Goal: Transaction & Acquisition: Purchase product/service

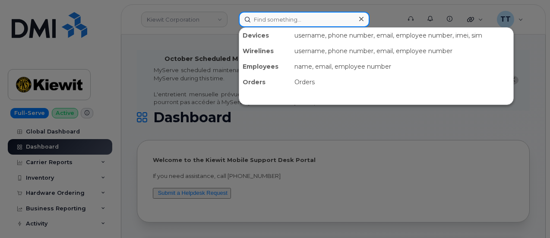
click at [283, 20] on input at bounding box center [304, 20] width 131 height 16
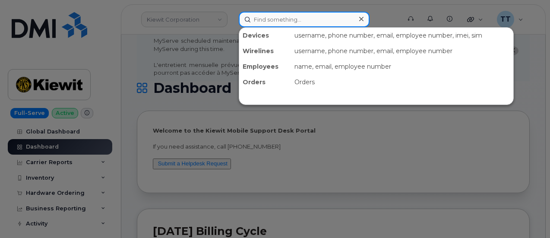
scroll to position [43, 0]
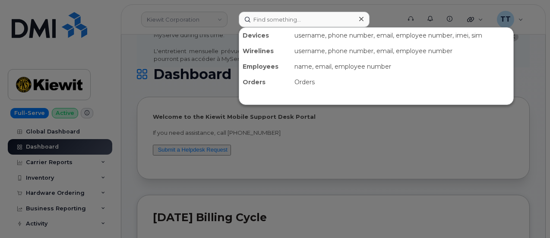
click at [114, 187] on div at bounding box center [275, 119] width 550 height 238
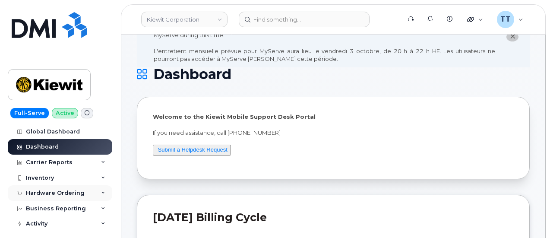
click at [65, 191] on div "Hardware Ordering" at bounding box center [55, 192] width 59 height 7
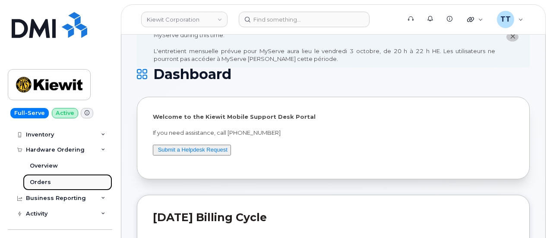
click at [53, 179] on link "Orders" at bounding box center [67, 182] width 89 height 16
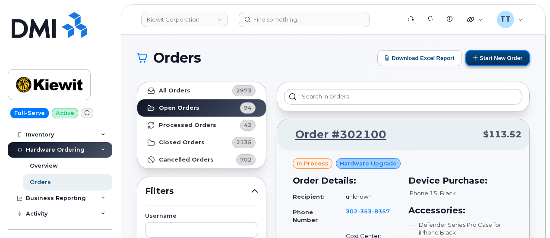
click at [485, 63] on button "Start New Order" at bounding box center [497, 58] width 64 height 16
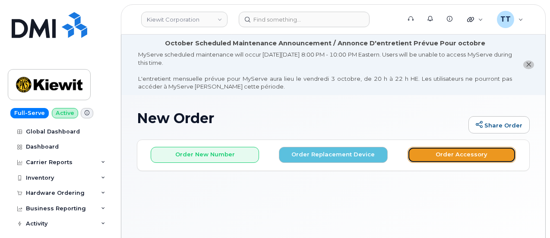
click at [436, 157] on button "Order Accessory" at bounding box center [461, 155] width 108 height 16
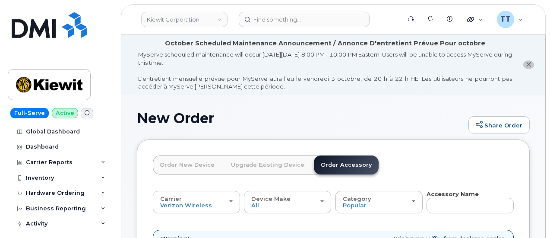
click at [179, 163] on link "Order New Device" at bounding box center [187, 164] width 69 height 19
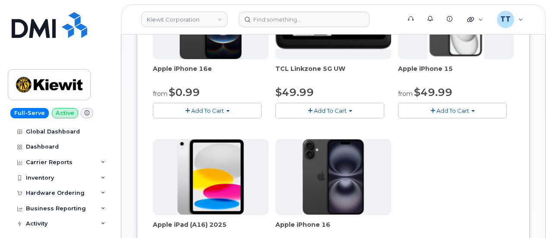
scroll to position [259, 0]
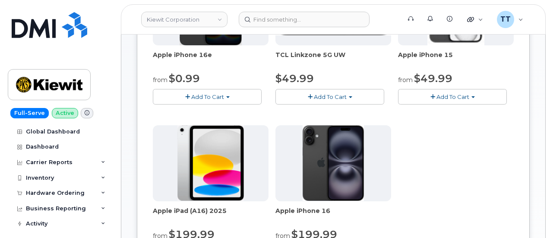
click at [436, 100] on span "Add To Cart" at bounding box center [452, 96] width 33 height 7
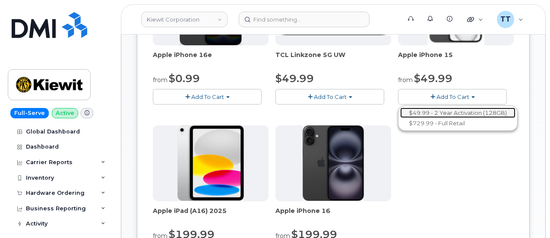
click at [400, 118] on link "$49.99 - 2 Year Activation (128GB)" at bounding box center [457, 112] width 115 height 11
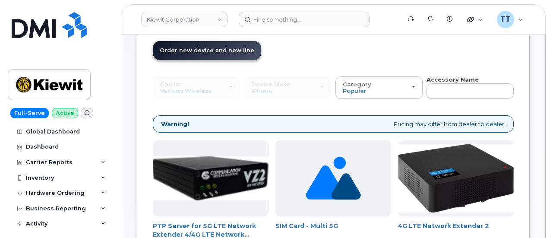
scroll to position [86, 0]
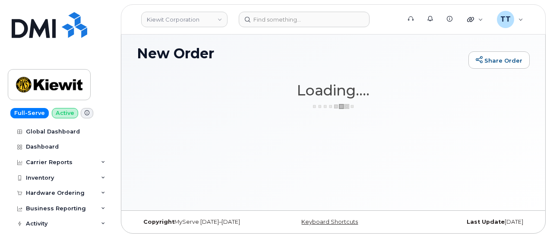
scroll to position [64, 0]
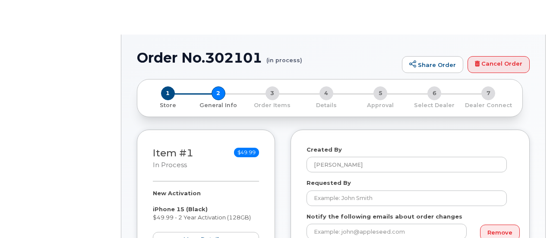
select select
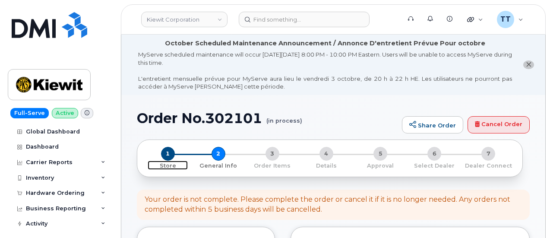
click at [168, 152] on span "1" at bounding box center [168, 154] width 14 height 14
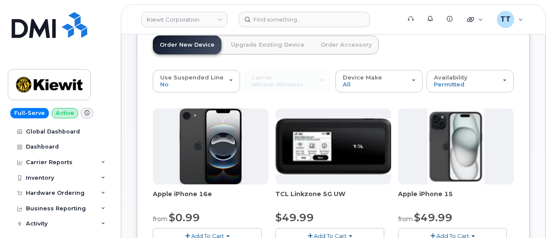
scroll to position [129, 0]
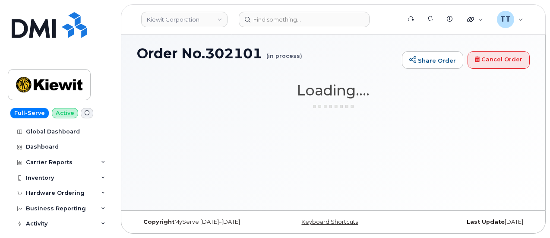
scroll to position [64, 0]
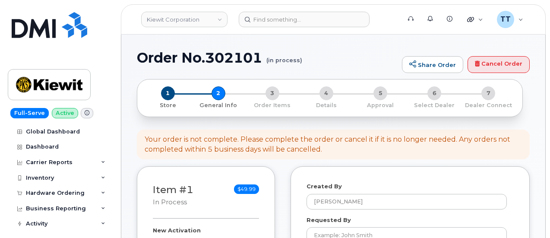
select select
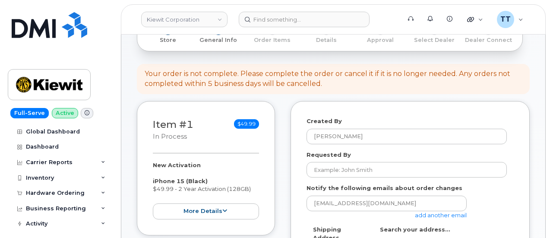
scroll to position [129, 0]
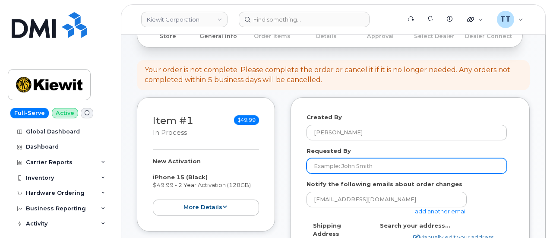
click at [373, 163] on input "Requested By" at bounding box center [406, 166] width 200 height 16
paste input "[PERSON_NAME]"
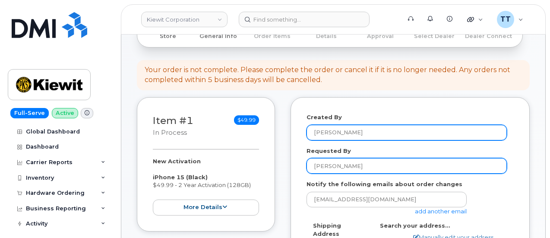
type input "[PERSON_NAME]"
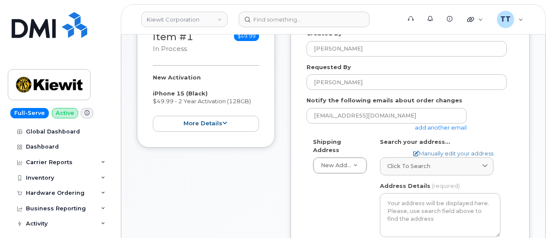
scroll to position [216, 0]
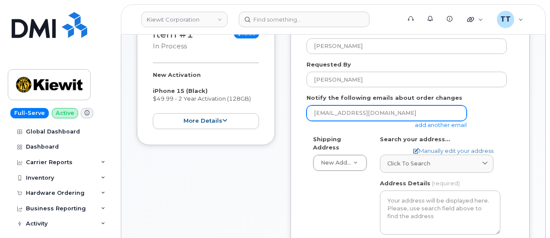
click at [366, 111] on input "[EMAIL_ADDRESS][DOMAIN_NAME]" at bounding box center [386, 113] width 160 height 16
click at [358, 112] on input "email" at bounding box center [386, 113] width 160 height 16
drag, startPoint x: 358, startPoint y: 112, endPoint x: 362, endPoint y: 114, distance: 4.8
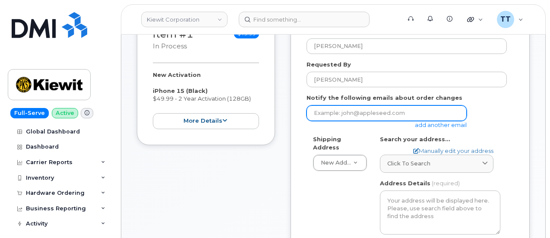
click at [338, 113] on input "email" at bounding box center [386, 113] width 160 height 16
paste input "[PERSON_NAME][EMAIL_ADDRESS][PERSON_NAME][PERSON_NAME][DOMAIN_NAME]"
type input "[PERSON_NAME][EMAIL_ADDRESS][PERSON_NAME][PERSON_NAME][DOMAIN_NAME]"
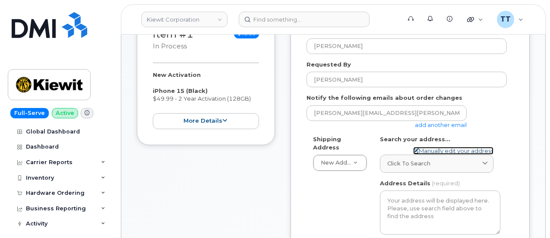
click at [434, 152] on link "Manually edit your address" at bounding box center [453, 151] width 80 height 8
select select
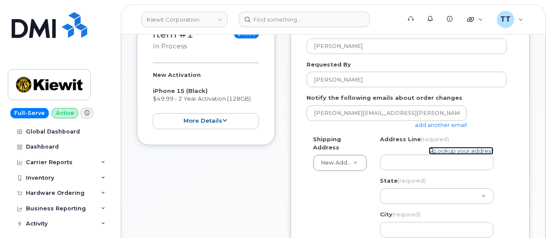
click at [439, 150] on link "Lookup your address" at bounding box center [460, 151] width 65 height 8
select select
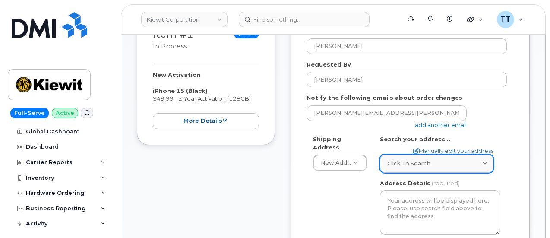
click at [415, 165] on span "Click to search" at bounding box center [408, 163] width 43 height 8
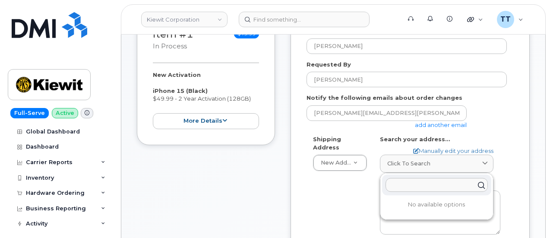
paste input "3831 Technology Forest Drive Suite 400, Room 449 The Woodlands, TX 77067"
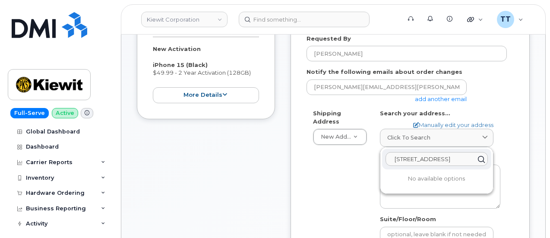
scroll to position [302, 0]
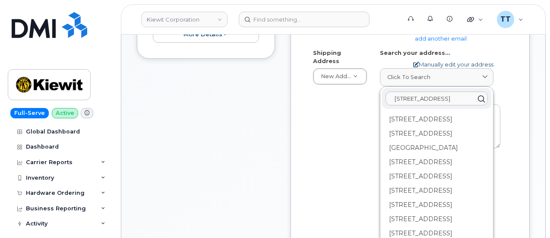
type input "3831 Technology Forest Drive Suite 400, Room 449 The Woodlands, TX 77067"
click at [444, 63] on link "Manually edit your address" at bounding box center [453, 64] width 80 height 8
select select
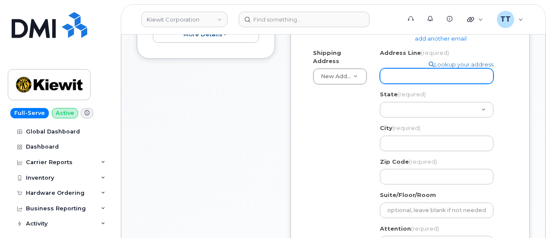
paste input "3831 Technology Forest Drive Suite 400, Room 449 The Woodlands, TX 77067"
select select
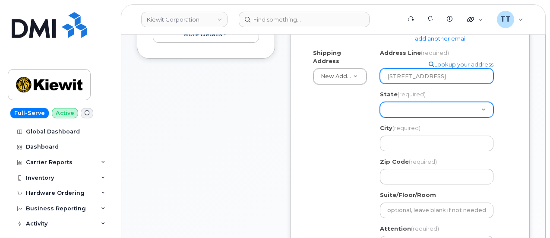
scroll to position [0, 122]
type input "3831 Technology Forest Drive Suite 400, Room 449 The Woodlands, TX 77067"
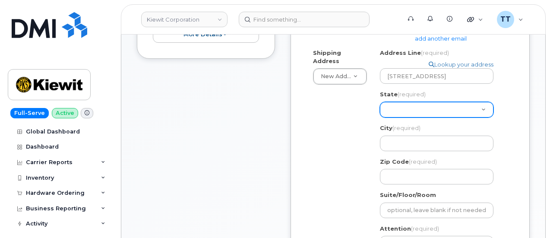
click at [405, 107] on select "Alabama Alaska American Samoa Arizona Arkansas California Colorado Connecticut …" at bounding box center [436, 110] width 113 height 16
select select "TX"
click at [380, 102] on select "Alabama Alaska American Samoa Arizona Arkansas California Colorado Connecticut …" at bounding box center [436, 110] width 113 height 16
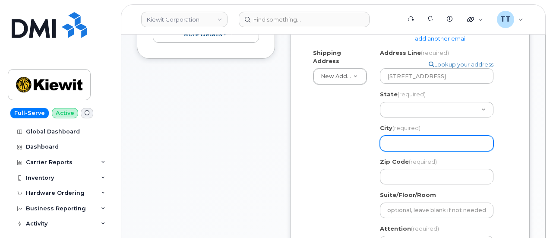
click at [420, 145] on input "City (required)" at bounding box center [436, 143] width 113 height 16
click at [407, 140] on input "City (required)" at bounding box center [436, 143] width 113 height 16
paste input "3831 Technology Forest Drive"
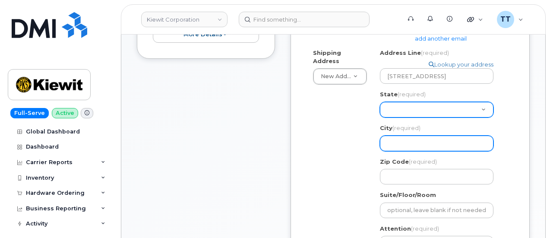
select select
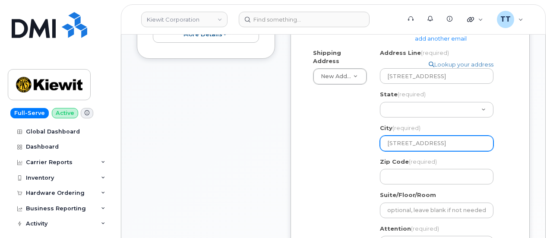
drag, startPoint x: 438, startPoint y: 142, endPoint x: 371, endPoint y: 143, distance: 66.9
click at [371, 143] on div "Shipping Address New Address New Address 23 Hickory Hollow Pl TX 3831 Technolog…" at bounding box center [406, 170] width 200 height 242
type input "3831 Technology Forest Drive"
click at [410, 142] on input "3831 Technology Forest Drive" at bounding box center [436, 143] width 113 height 16
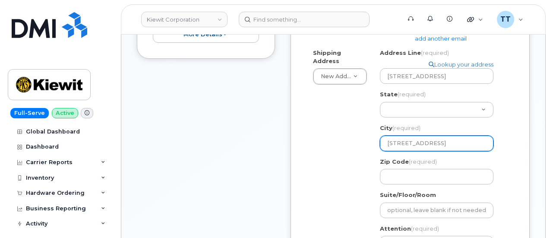
click at [410, 142] on input "3831 Technology Forest Drive" at bounding box center [436, 143] width 113 height 16
select select
paste input "The Woodlands"
select select
type input "The Woodlands"
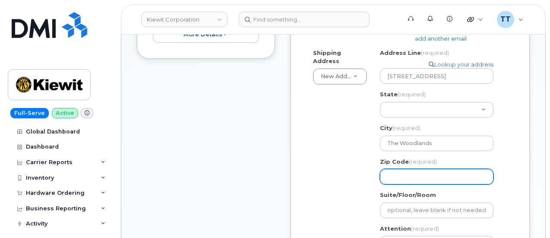
click at [415, 177] on input "Zip Code (required)" at bounding box center [436, 177] width 113 height 16
select select
type input "7"
select select
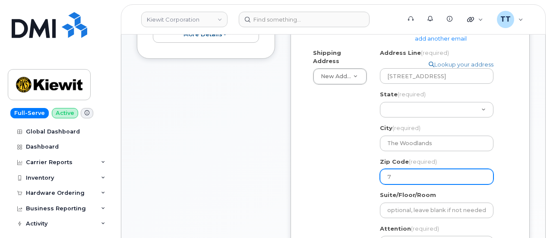
type input "77"
select select
type input "770"
select select
type input "7706"
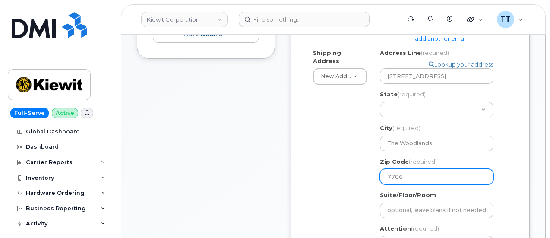
select select
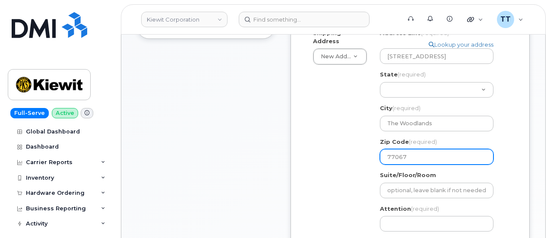
scroll to position [302, 0]
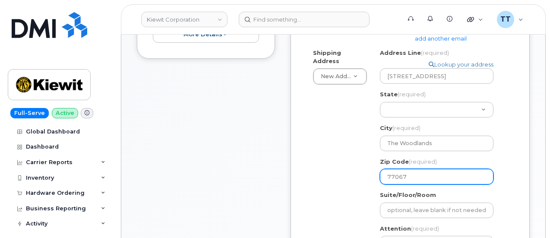
type input "77067"
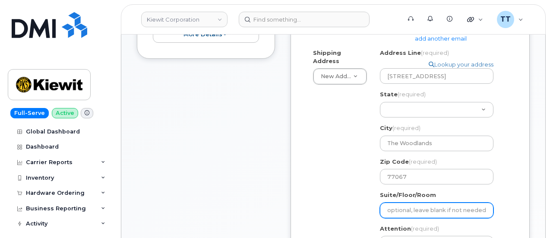
click at [409, 209] on input "Suite/Floor/Room" at bounding box center [436, 210] width 113 height 16
paste input "Suite 400, Room 449"
select select
type input "Suite 400, Room 449"
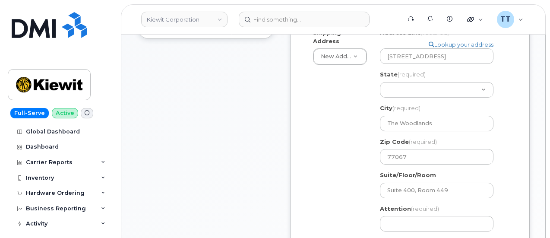
scroll to position [388, 0]
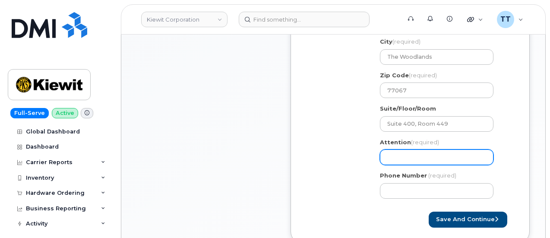
click at [424, 157] on input "Attention (required)" at bounding box center [436, 157] width 113 height 16
drag, startPoint x: 424, startPoint y: 157, endPoint x: 405, endPoint y: 155, distance: 18.6
click at [400, 154] on input "Attention (required)" at bounding box center [436, 157] width 113 height 16
paste input "CS0802343"
select select
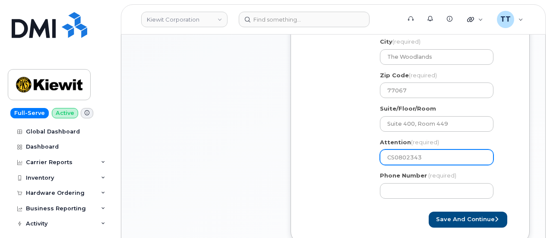
type input "CS0802343"
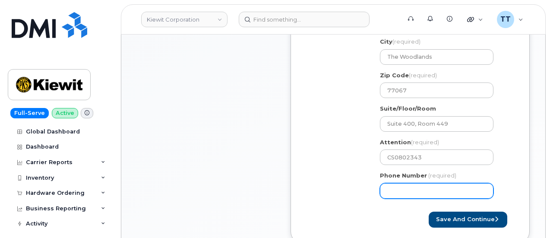
click at [410, 189] on input "Phone Number" at bounding box center [436, 191] width 113 height 16
paste input "9136894120"
click at [412, 189] on input "Phone Number" at bounding box center [436, 191] width 113 height 16
select select
type input "9136894120"
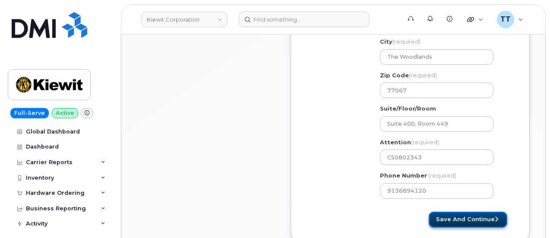
click at [450, 218] on button "Save and Continue" at bounding box center [467, 219] width 79 height 16
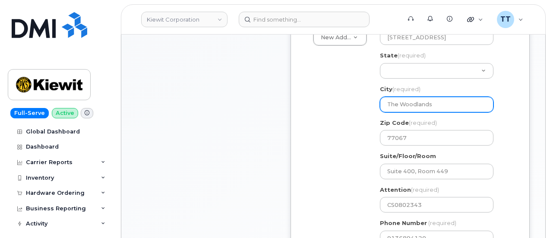
scroll to position [302, 0]
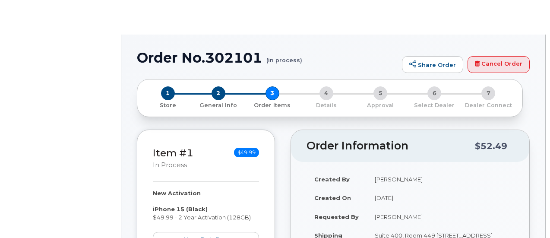
select select
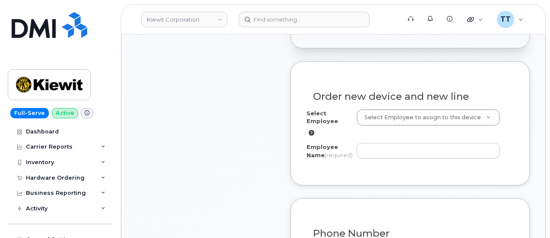
scroll to position [362, 0]
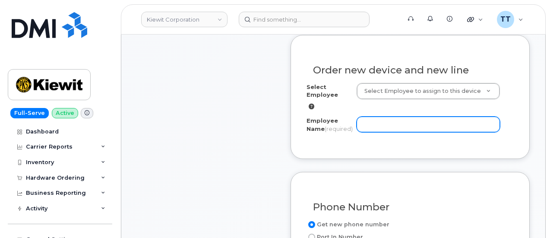
click at [373, 132] on input "Employee Name (required)" at bounding box center [427, 124] width 143 height 16
paste input "[PERSON_NAME]"
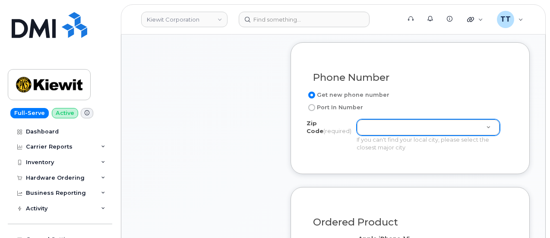
type input "[PERSON_NAME]"
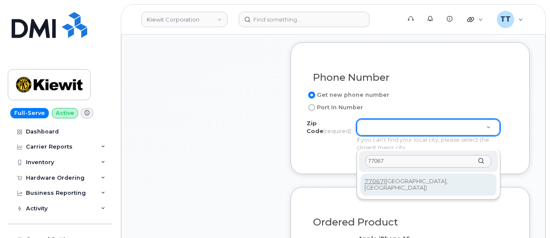
type input "77067"
type input "77067 ([GEOGRAPHIC_DATA], [GEOGRAPHIC_DATA])"
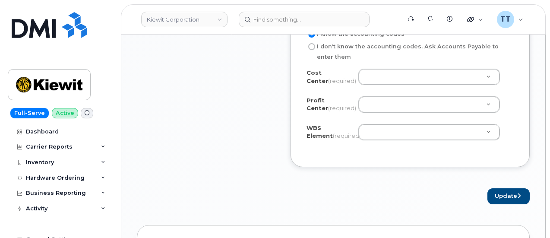
scroll to position [923, 0]
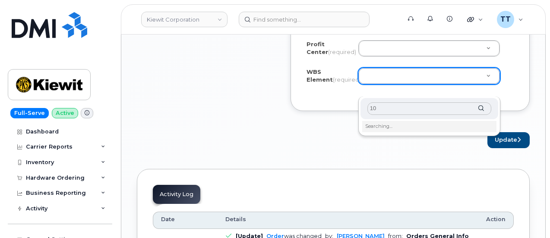
type input "1"
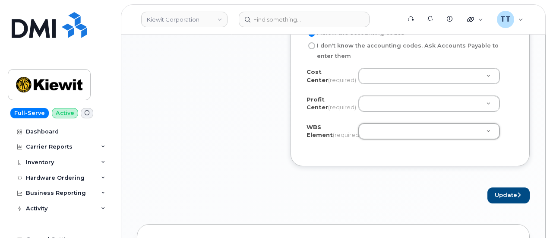
scroll to position [837, 0]
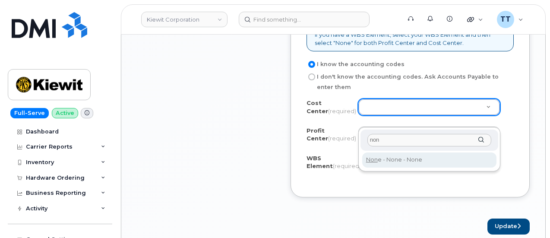
type input "non"
type input "None"
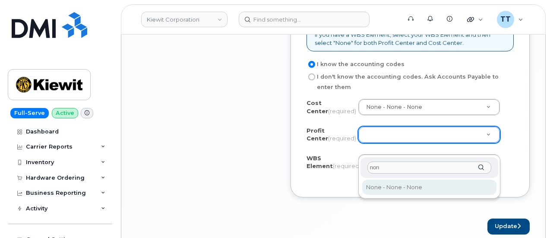
type input "non"
select select "None"
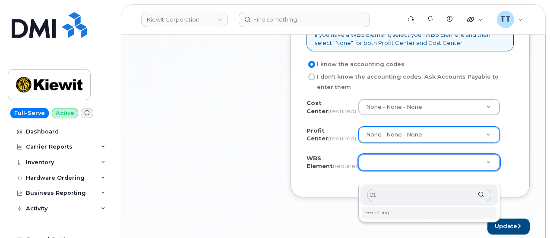
type input "2"
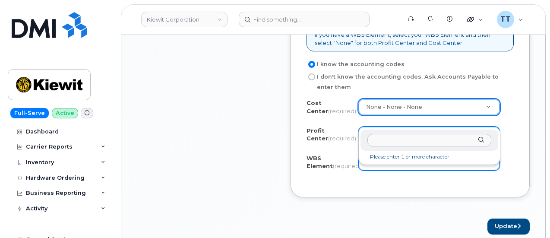
type input "1031.21621"
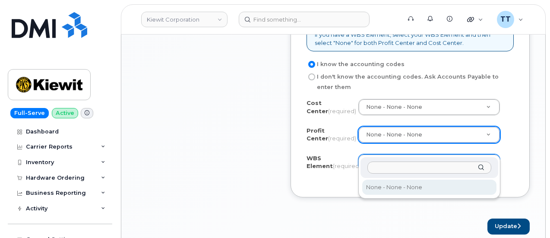
type input "1031.21621"
click at [382, 171] on input "1031.21621" at bounding box center [429, 167] width 124 height 13
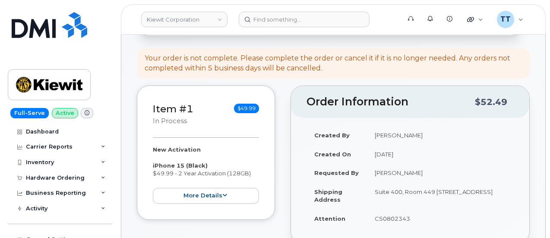
scroll to position [0, 0]
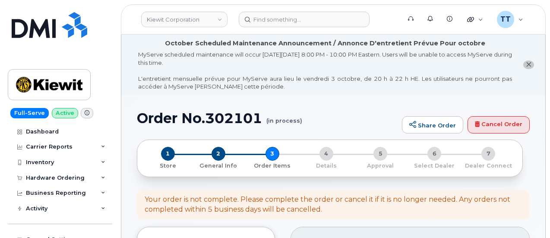
click at [190, 119] on h1 "Order No.302101 (in process)" at bounding box center [267, 117] width 261 height 15
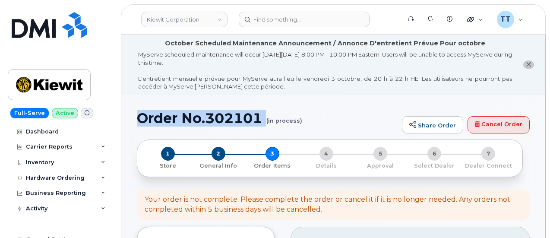
click at [190, 119] on h1 "Order No.302101 (in process)" at bounding box center [267, 117] width 261 height 15
copy h1 "Order No.302101"
drag, startPoint x: 485, startPoint y: 124, endPoint x: 312, endPoint y: 32, distance: 195.9
click at [485, 124] on link "Cancel Order" at bounding box center [498, 124] width 62 height 17
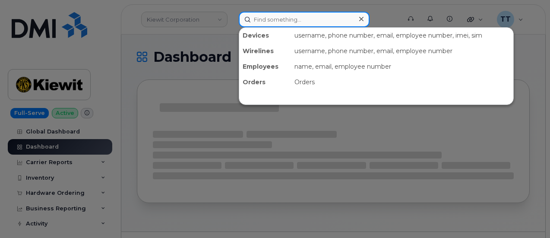
click at [312, 23] on input at bounding box center [304, 20] width 131 height 16
paste input "[PHONE_NUMBER]"
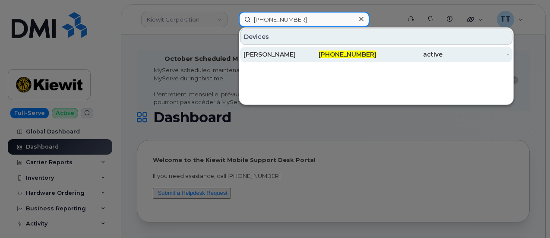
type input "[PHONE_NUMBER]"
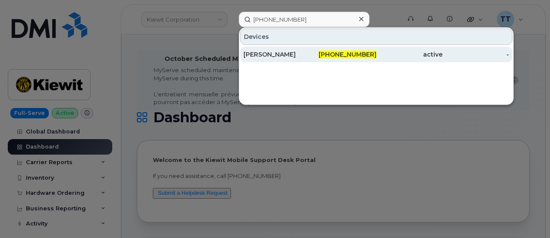
click at [305, 54] on div "[PERSON_NAME]" at bounding box center [276, 54] width 66 height 9
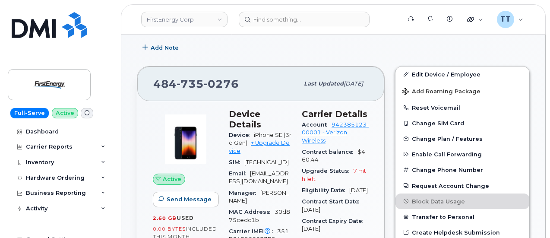
scroll to position [345, 0]
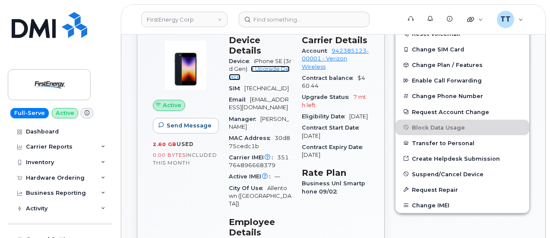
click at [274, 66] on link "+ Upgrade Device" at bounding box center [259, 73] width 61 height 14
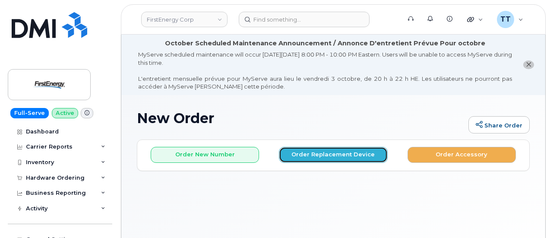
click at [332, 155] on button "Order Replacement Device" at bounding box center [333, 155] width 108 height 16
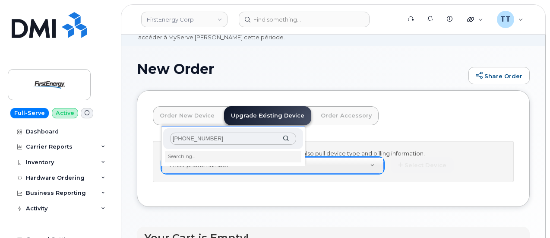
scroll to position [81, 0]
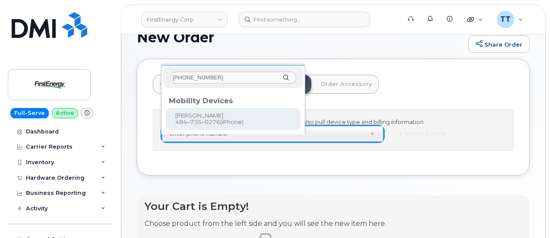
type input "[PHONE_NUMBER]"
type input "1048334"
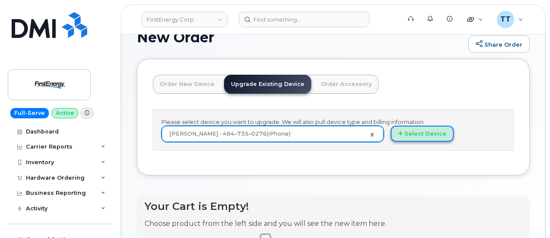
click at [390, 142] on button "Select Device" at bounding box center [421, 134] width 63 height 16
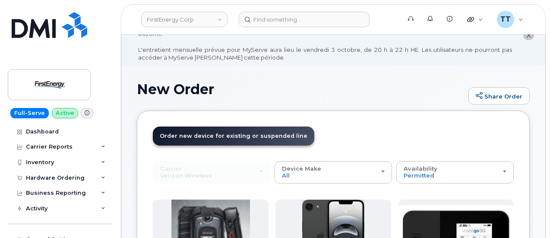
scroll to position [0, 0]
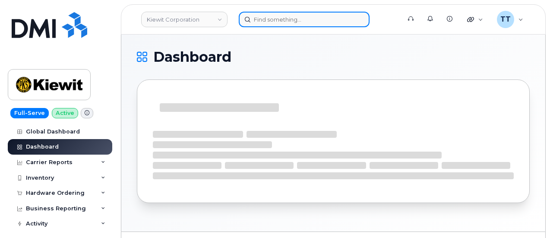
click at [275, 23] on input at bounding box center [304, 20] width 131 height 16
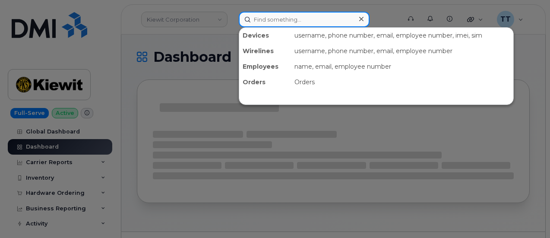
paste input "[PHONE_NUMBER]"
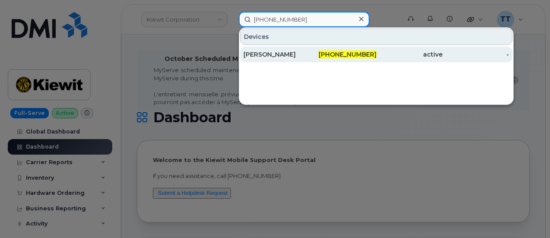
type input "[PHONE_NUMBER]"
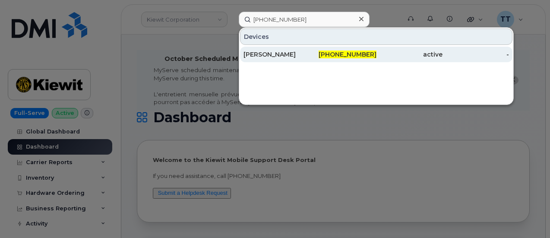
click at [286, 57] on div "[PERSON_NAME]" at bounding box center [276, 54] width 66 height 9
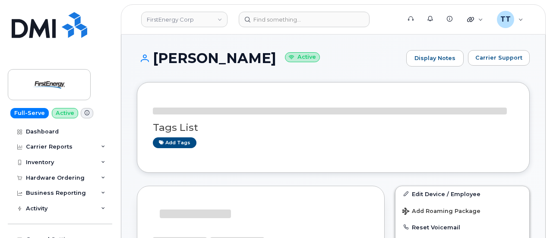
click at [216, 56] on h1 "[PERSON_NAME] Active" at bounding box center [269, 57] width 265 height 15
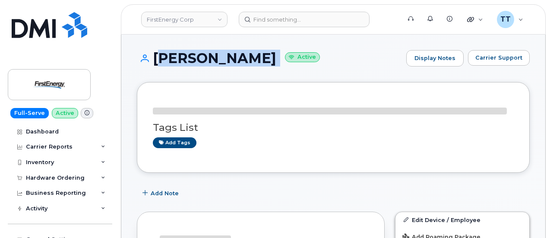
copy h1 "[PERSON_NAME]"
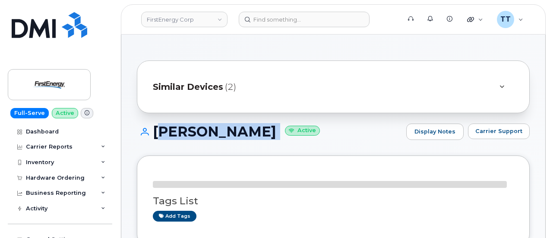
click at [204, 144] on div "[PERSON_NAME] Active Display Notes Carrier Support" at bounding box center [333, 139] width 393 height 32
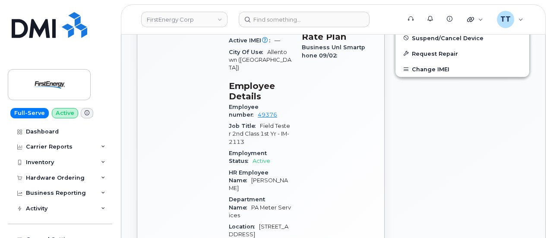
scroll to position [561, 0]
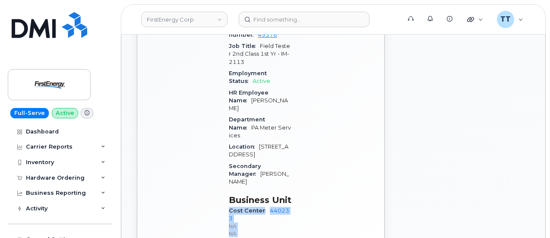
drag, startPoint x: 229, startPoint y: 174, endPoint x: 261, endPoint y: 173, distance: 32.8
click at [299, 175] on div "Device Details Device iPhone SE (3rd Gen) + Upgrade Device SIM [TECHNICAL_ID] E…" at bounding box center [298, 32] width 150 height 437
click at [250, 207] on span "Cost Center" at bounding box center [249, 210] width 41 height 6
click at [253, 207] on span "Cost Center" at bounding box center [249, 210] width 41 height 6
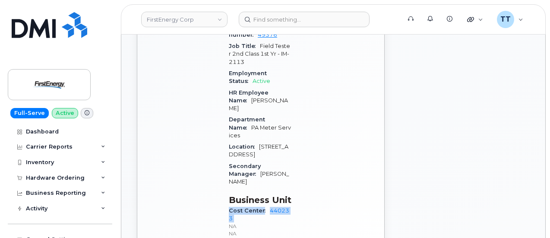
click at [253, 207] on span "Cost Center" at bounding box center [249, 210] width 41 height 6
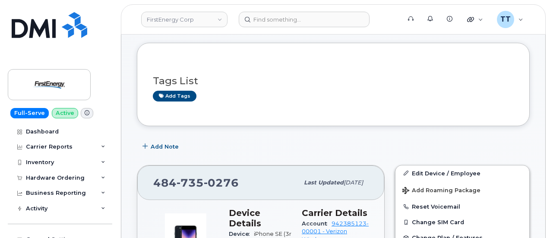
scroll to position [43, 0]
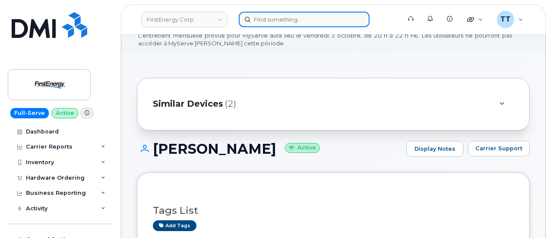
click at [271, 21] on input at bounding box center [304, 20] width 131 height 16
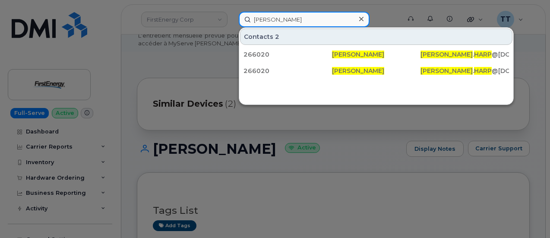
type input "john harp"
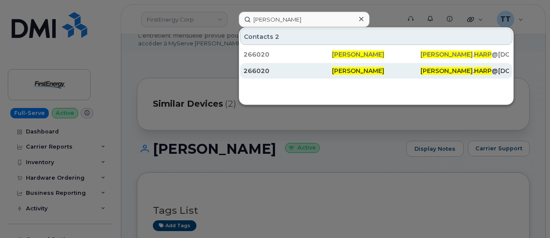
click at [294, 68] on div "266020" at bounding box center [287, 70] width 88 height 9
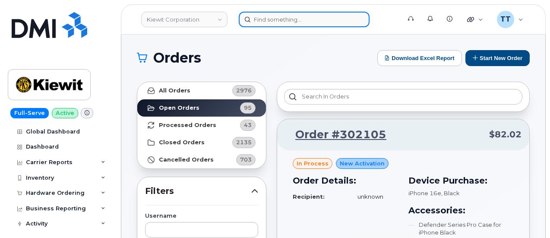
click at [293, 20] on input at bounding box center [304, 20] width 131 height 16
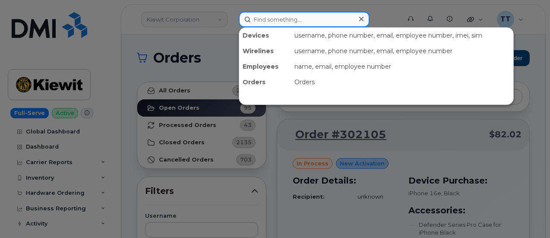
paste input "[PHONE_NUMBER]"
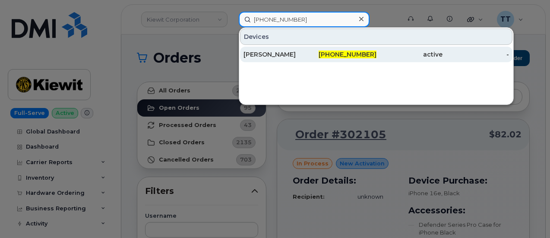
type input "[PHONE_NUMBER]"
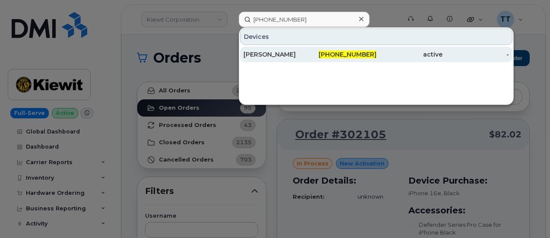
click at [276, 52] on div "Carlo Palumbo" at bounding box center [276, 54] width 66 height 9
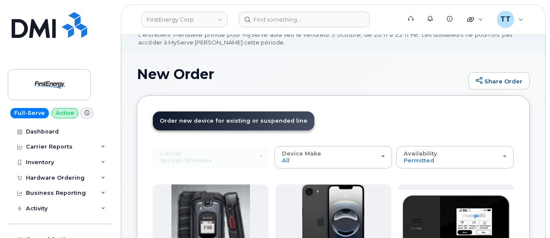
scroll to position [216, 0]
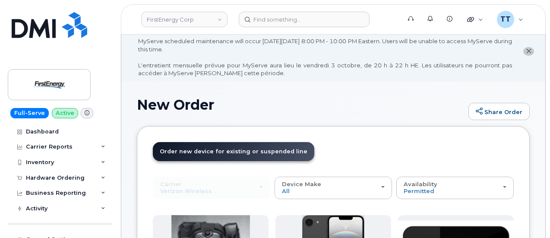
scroll to position [0, 0]
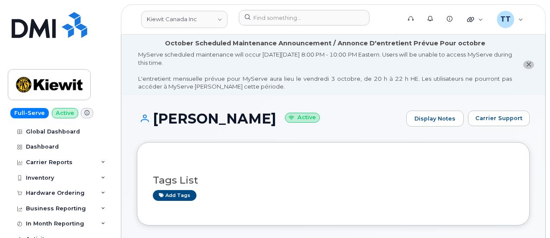
click at [186, 121] on h1 "Carlo Palumbo Active" at bounding box center [269, 118] width 265 height 15
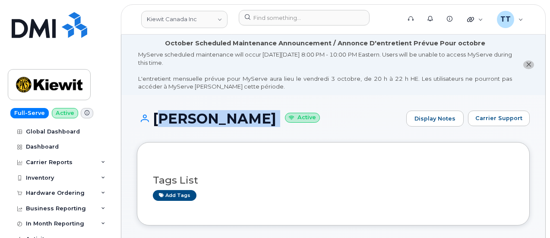
click at [186, 121] on h1 "Carlo Palumbo Active" at bounding box center [269, 118] width 265 height 15
copy h1 "Carlo Palumbo"
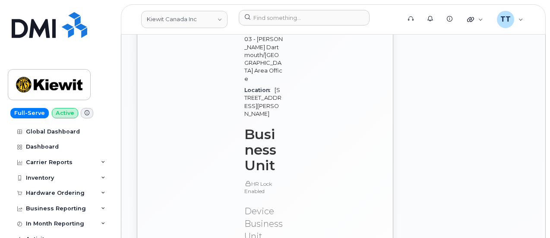
scroll to position [820, 0]
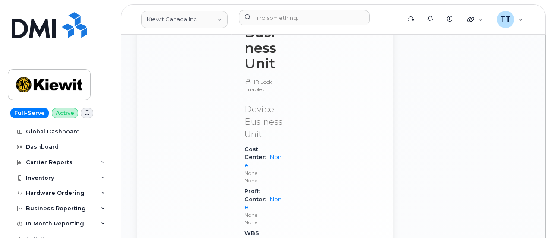
drag, startPoint x: 310, startPoint y: 210, endPoint x: 304, endPoint y: 207, distance: 6.8
drag, startPoint x: 296, startPoint y: 198, endPoint x: 241, endPoint y: 183, distance: 57.7
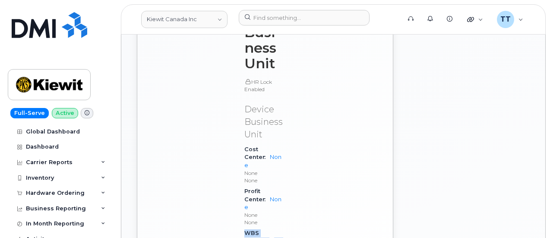
drag, startPoint x: 244, startPoint y: 176, endPoint x: 286, endPoint y: 192, distance: 45.2
copy div "WBS Element 108035.1066"
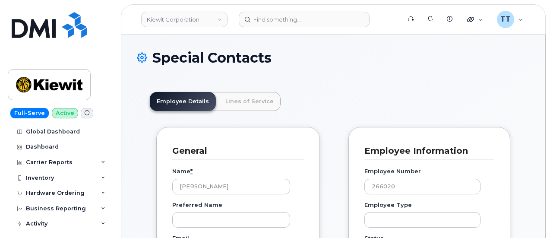
scroll to position [27, 0]
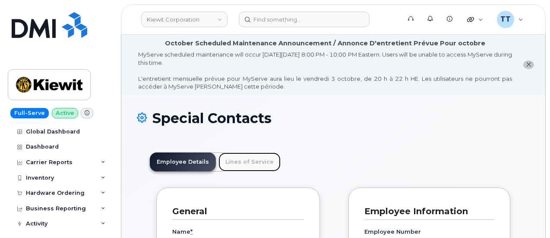
click at [255, 167] on link "Lines of Service" at bounding box center [249, 161] width 62 height 19
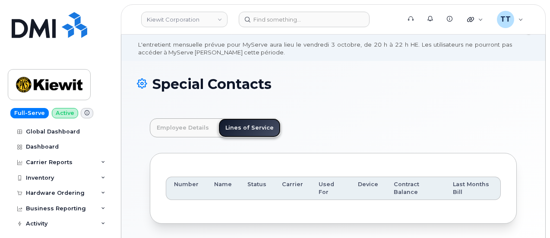
scroll to position [75, 0]
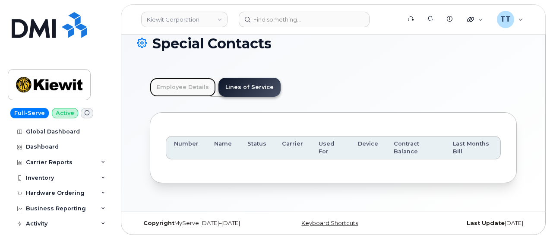
click at [179, 93] on link "Employee Details" at bounding box center [183, 87] width 66 height 19
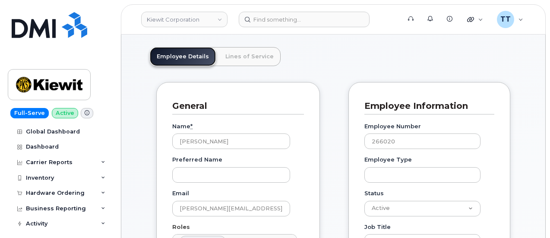
scroll to position [118, 0]
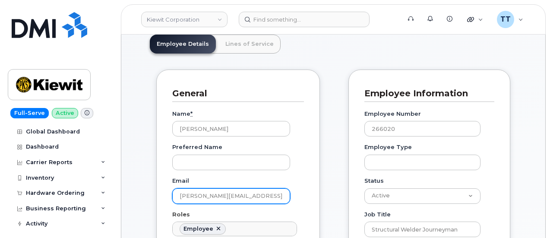
click at [230, 199] on input "JOHN.HARP@MCNALLYCORP.COM" at bounding box center [231, 196] width 118 height 16
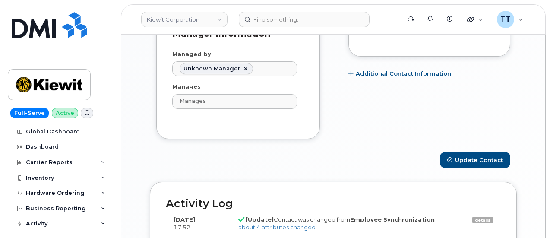
scroll to position [811, 0]
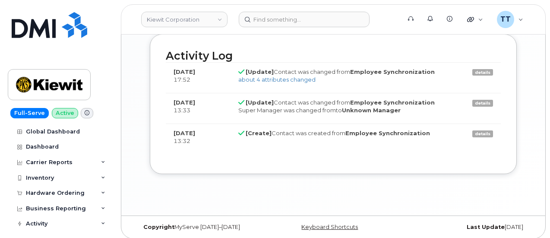
drag, startPoint x: 459, startPoint y: 193, endPoint x: 415, endPoint y: 181, distance: 45.8
click at [192, 22] on link "Kiewit Corporation" at bounding box center [184, 20] width 86 height 16
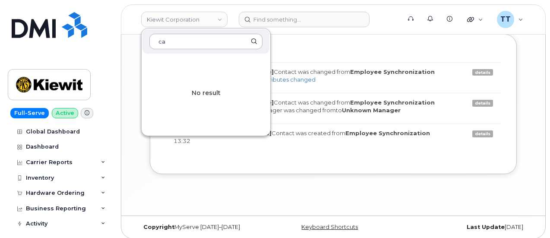
type input "c"
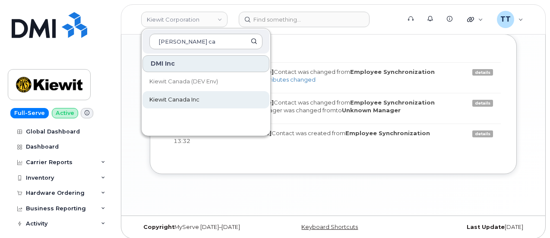
type input "kiewit ca"
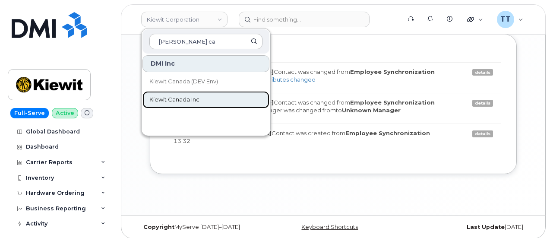
click at [189, 103] on span "Kiewit Canada Inc" at bounding box center [174, 99] width 50 height 9
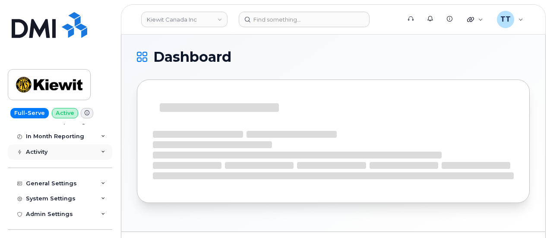
scroll to position [43, 0]
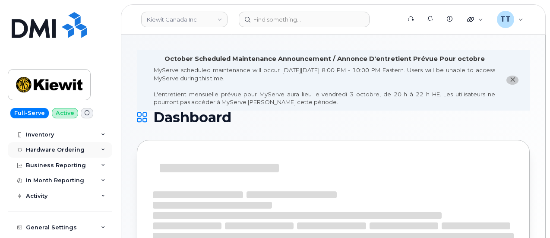
click at [66, 149] on div "Hardware Ordering" at bounding box center [55, 149] width 59 height 7
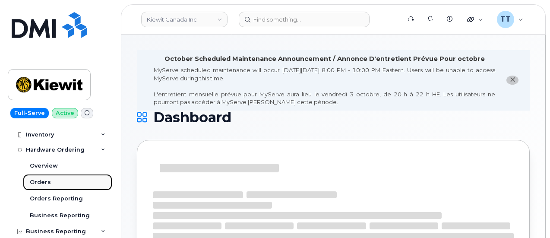
click at [57, 180] on link "Orders" at bounding box center [67, 182] width 89 height 16
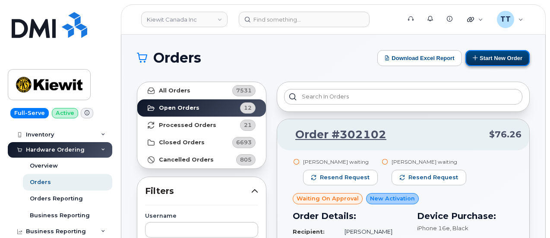
click at [491, 58] on button "Start New Order" at bounding box center [497, 58] width 64 height 16
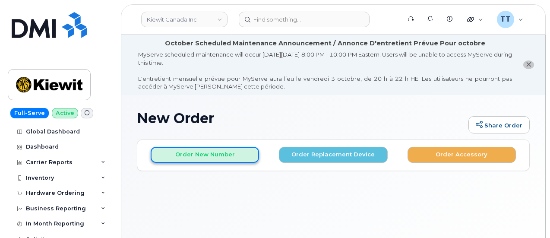
click at [194, 160] on button "Order New Number" at bounding box center [205, 155] width 108 height 16
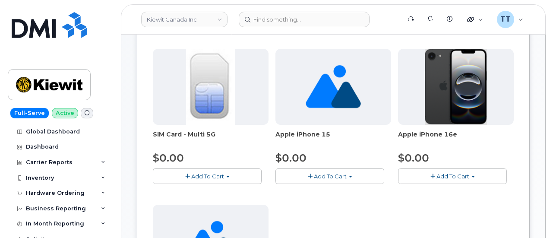
scroll to position [173, 0]
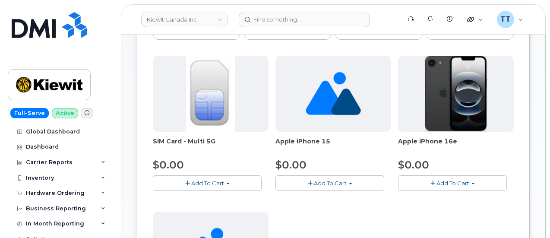
click at [275, 186] on button "Add To Cart" at bounding box center [329, 182] width 109 height 15
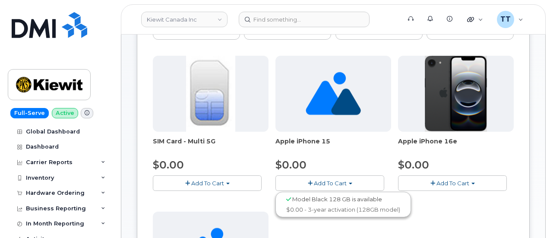
click at [299, 228] on div "SIM Card - Multi 5G $0.00 Add To Cart $0.00 - New Activation Apple iPhone 15 $0…" at bounding box center [333, 208] width 361 height 304
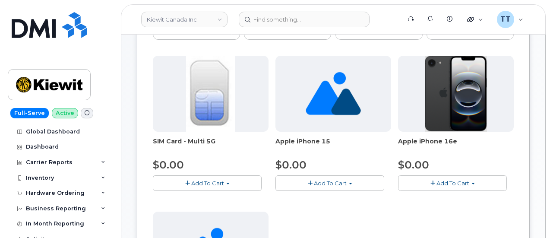
scroll to position [0, 0]
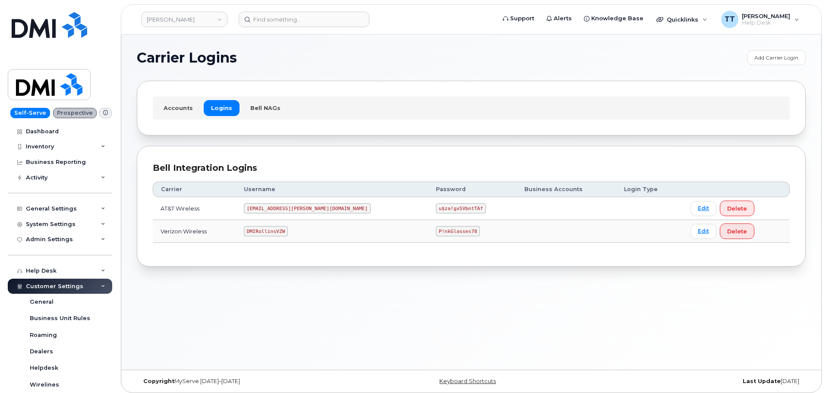
click at [277, 232] on code "DMIRollinsVZW" at bounding box center [266, 231] width 44 height 10
copy code "DMIRollinsVZW"
click at [295, 246] on div "Carrier Username Password Business Accounts Login Type AT&T Wireless MS-Rollins…" at bounding box center [471, 212] width 637 height 77
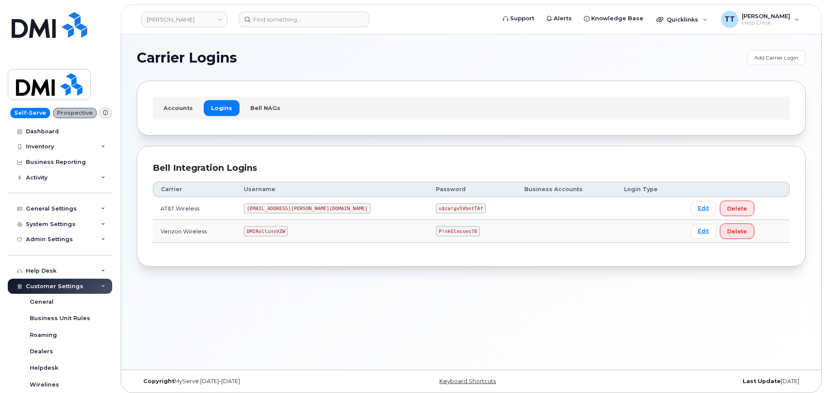
click at [436, 210] on code "u$za!gx5VbntTAf" at bounding box center [461, 208] width 50 height 10
copy code "u$za!gx5VbntTAf"
click at [270, 228] on code "DMIRollinsVZW" at bounding box center [266, 231] width 44 height 10
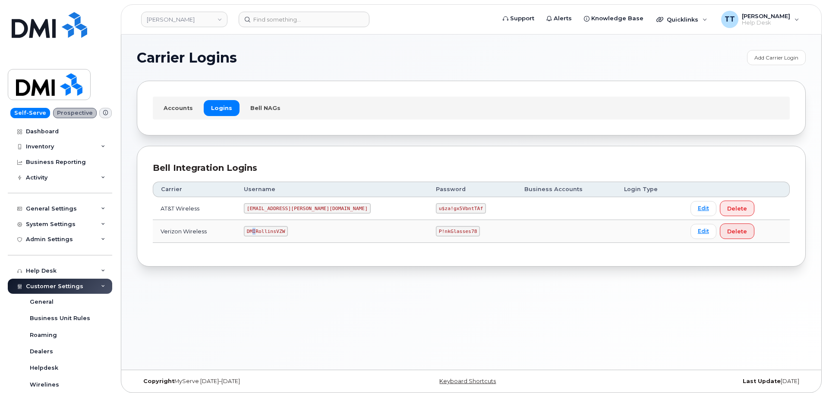
click at [270, 228] on code "DMIRollinsVZW" at bounding box center [266, 231] width 44 height 10
copy code "DMIRollinsVZW"
click at [436, 232] on code "P!nkGlasses78" at bounding box center [458, 231] width 44 height 10
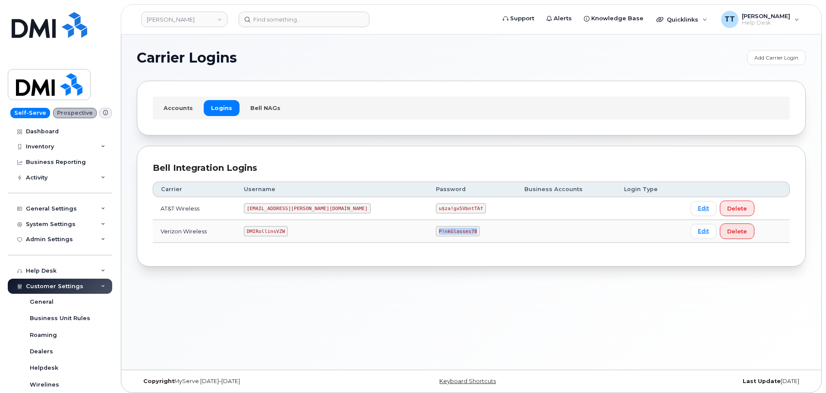
click at [436, 232] on code "P!nkGlasses78" at bounding box center [458, 231] width 44 height 10
copy code "P!nkGlasses78"
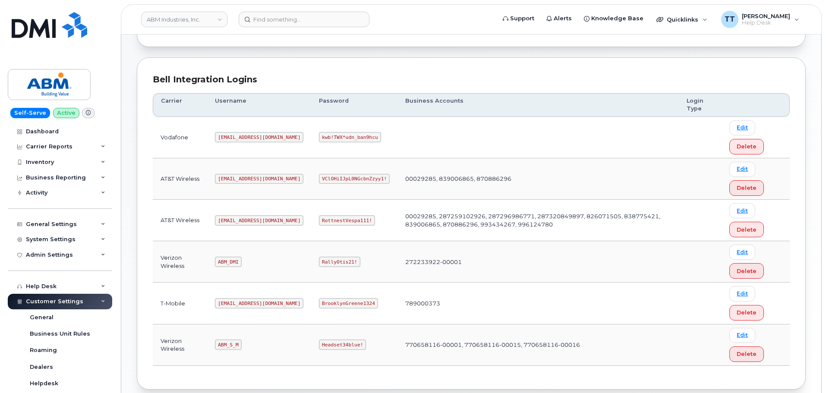
scroll to position [135, 0]
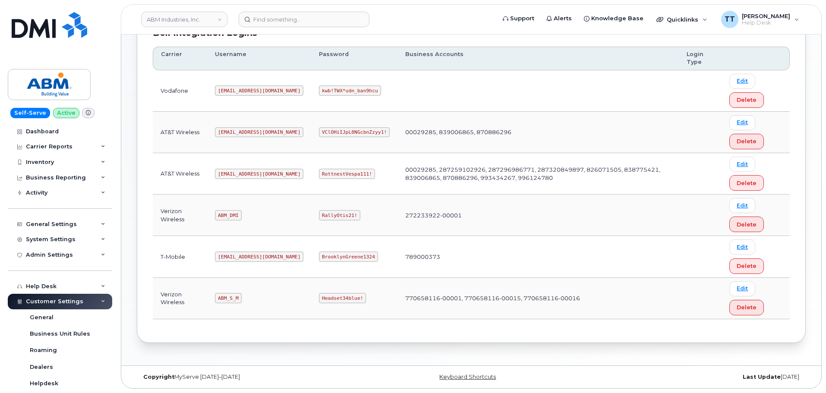
click at [223, 299] on code "ABM_S_M" at bounding box center [228, 298] width 26 height 10
copy code "ABM_S_M"
click at [319, 299] on code "Headset34blue!" at bounding box center [342, 298] width 47 height 10
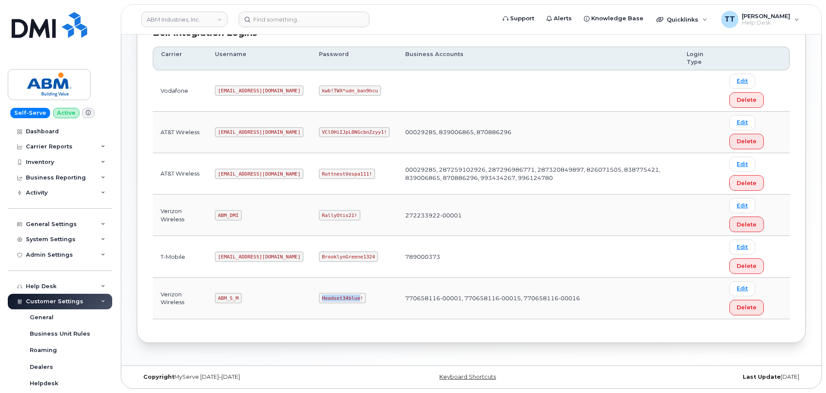
click at [319, 299] on code "Headset34blue!" at bounding box center [342, 298] width 47 height 10
copy code "Headset34blue!"
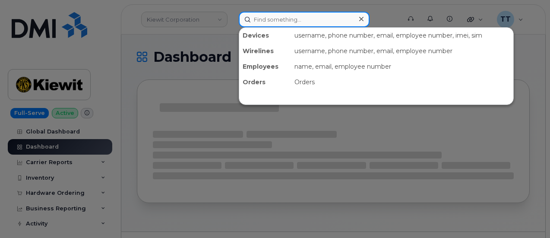
click at [288, 26] on input at bounding box center [304, 20] width 131 height 16
paste input "[PHONE_NUMBER]"
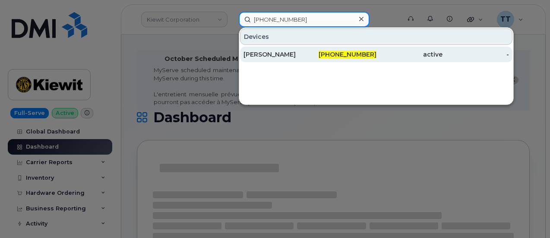
type input "[PHONE_NUMBER]"
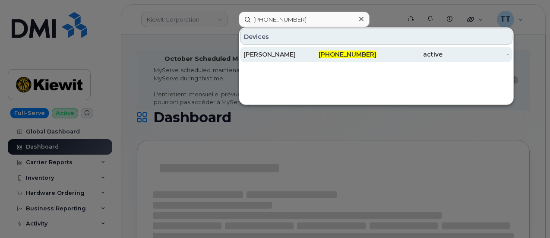
click at [276, 56] on div "[PERSON_NAME]" at bounding box center [276, 54] width 66 height 9
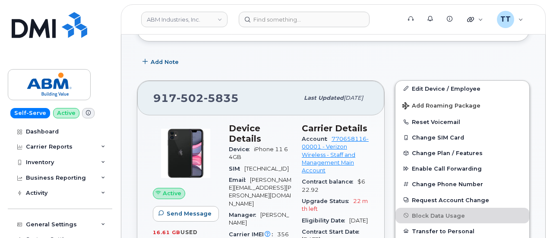
scroll to position [216, 0]
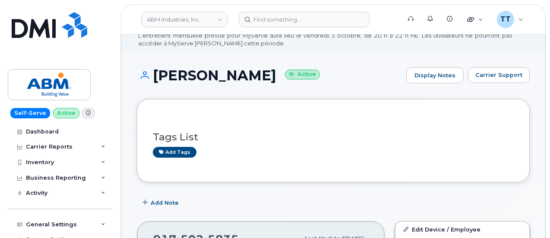
scroll to position [0, 0]
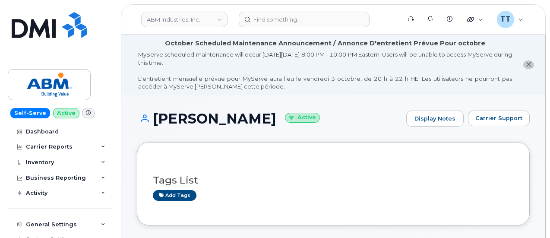
click at [190, 113] on h1 "[PERSON_NAME] Active" at bounding box center [269, 118] width 265 height 15
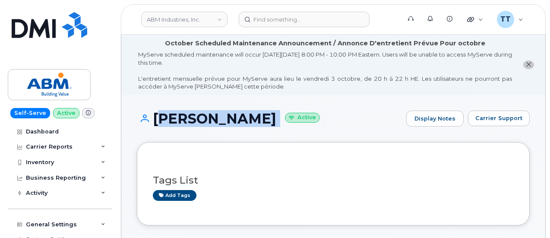
click at [190, 113] on h1 "[PERSON_NAME] Active" at bounding box center [269, 118] width 265 height 15
copy h1 "[PERSON_NAME]"
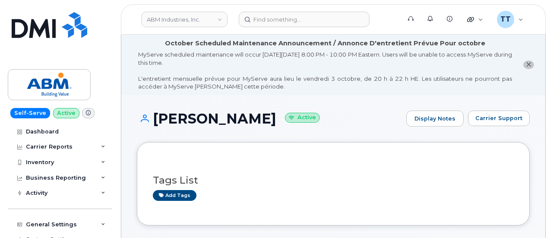
click at [280, 206] on div "Tags List Add tags" at bounding box center [333, 183] width 361 height 51
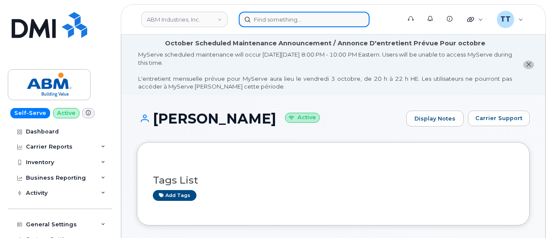
click at [319, 16] on input at bounding box center [304, 20] width 131 height 16
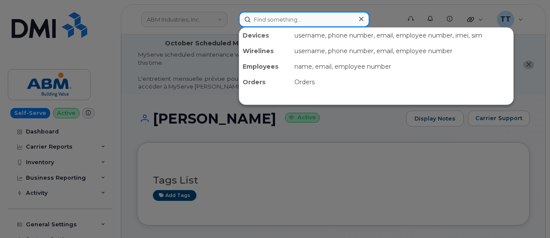
paste input "[PERSON_NAME]"
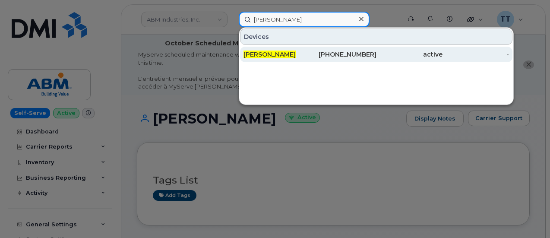
type input "[PERSON_NAME]"
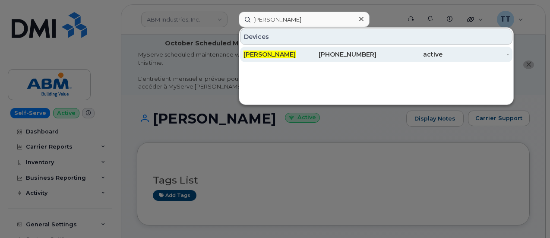
click at [286, 48] on div "[PERSON_NAME]" at bounding box center [276, 55] width 66 height 16
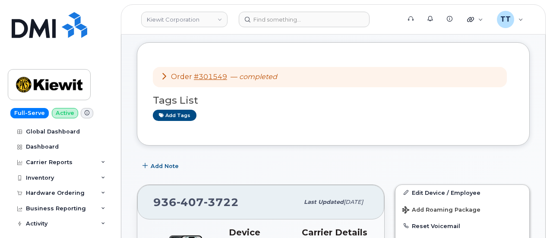
scroll to position [86, 0]
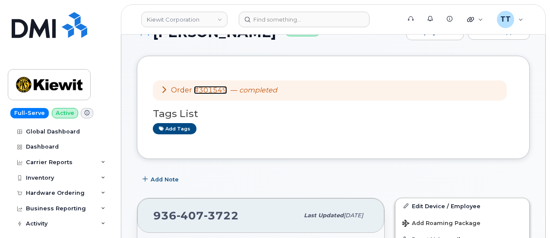
click at [211, 91] on link "#301549" at bounding box center [210, 90] width 33 height 8
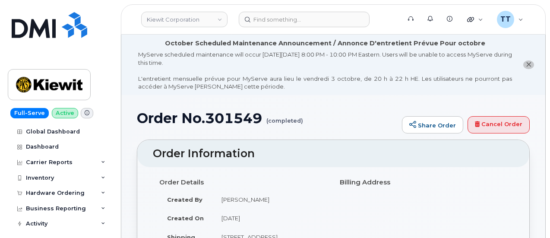
click at [200, 120] on h1 "Order No.301549 (completed)" at bounding box center [267, 117] width 261 height 15
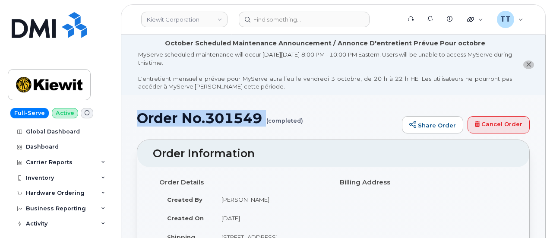
click at [200, 120] on h1 "Order No.301549 (completed)" at bounding box center [267, 117] width 261 height 15
copy h1 "Order No.301549"
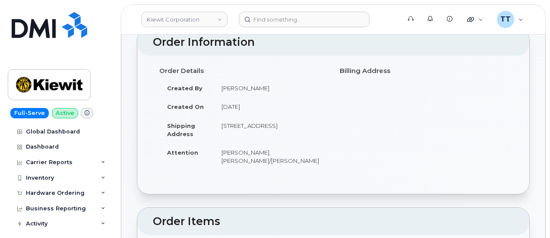
scroll to position [216, 0]
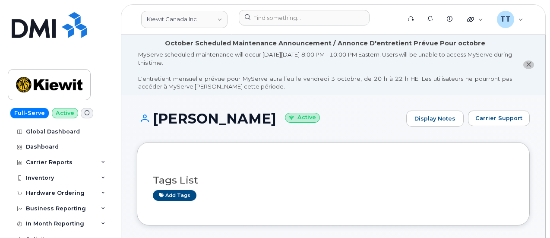
scroll to position [820, 0]
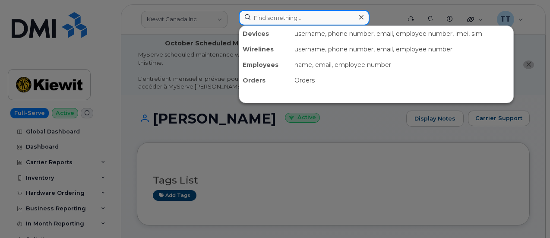
click at [278, 16] on input at bounding box center [304, 18] width 131 height 16
paste input "350012623339547"
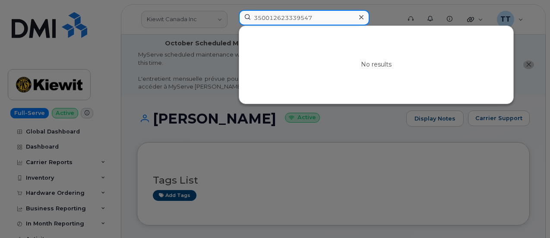
type input "350012623339547"
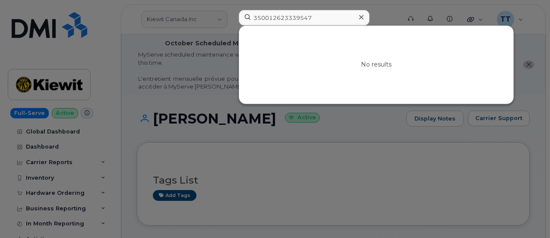
click at [289, 218] on div at bounding box center [275, 119] width 550 height 238
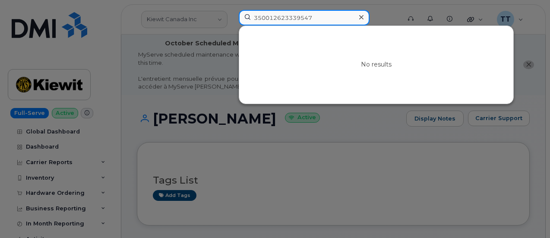
click at [271, 21] on input "350012623339547" at bounding box center [304, 18] width 131 height 16
paste input "Ian Friis-Hansen"
type input "Ian Friis-Hansen"
click at [286, 18] on input "Ian Friis-Hansen" at bounding box center [304, 18] width 131 height 16
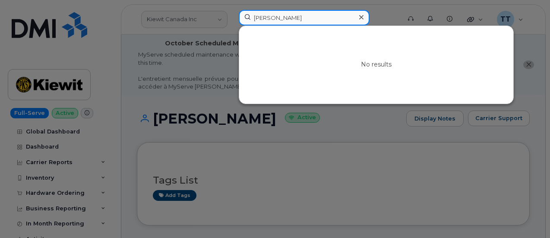
click at [286, 18] on input "Ian Friis-Hansen" at bounding box center [304, 18] width 131 height 16
paste input "Joseph F Sutter"
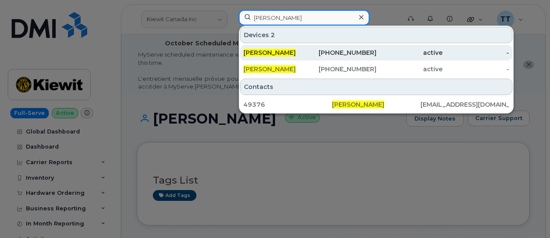
type input "Joseph F Sutter"
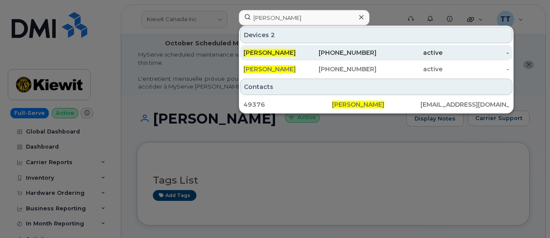
click at [308, 51] on div "JOSEPH F SUTTER" at bounding box center [276, 52] width 66 height 9
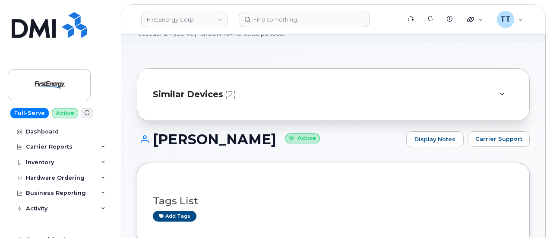
scroll to position [43, 0]
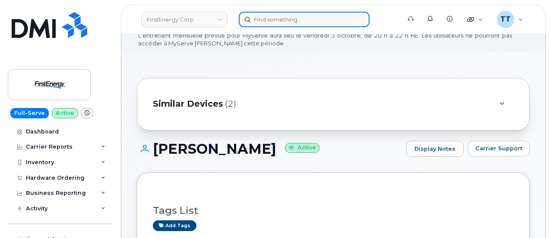
click at [278, 22] on input at bounding box center [304, 20] width 131 height 16
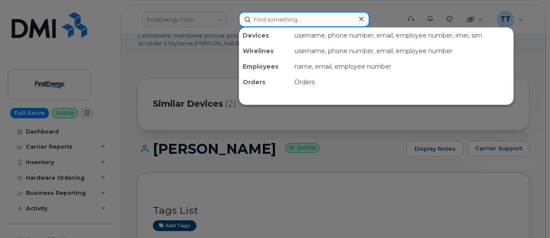
paste input "[PERSON_NAME]"
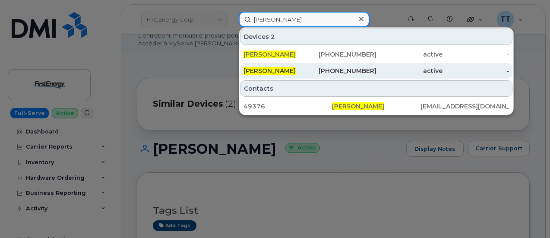
type input "[PERSON_NAME]"
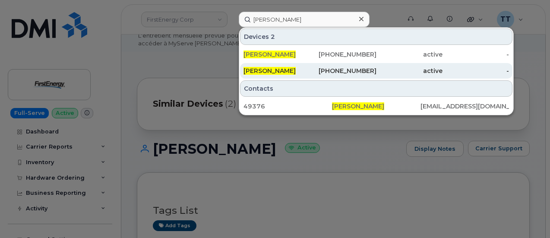
click at [282, 67] on span "[PERSON_NAME]" at bounding box center [269, 71] width 52 height 8
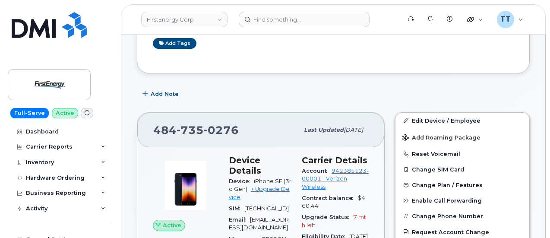
scroll to position [225, 0]
drag, startPoint x: 266, startPoint y: 176, endPoint x: 276, endPoint y: 175, distance: 10.1
click at [266, 186] on link "+ Upgrade Device" at bounding box center [259, 193] width 61 height 14
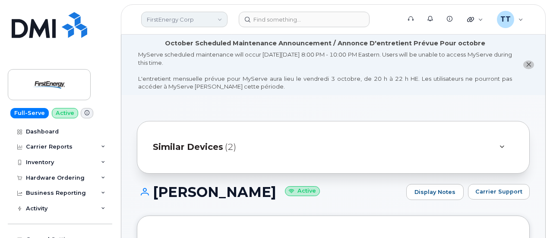
click at [184, 19] on link "FirstEnergy Corp" at bounding box center [184, 20] width 86 height 16
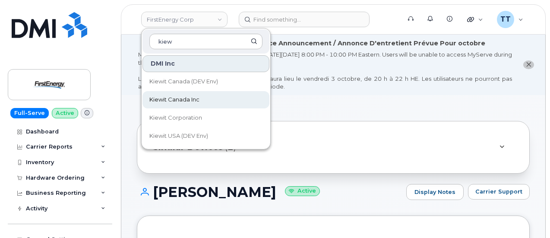
type input "kiew"
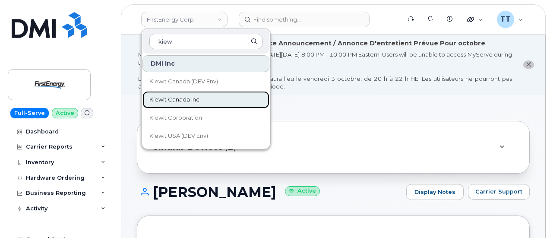
click at [213, 103] on link "Kiewit Canada Inc" at bounding box center [205, 99] width 127 height 17
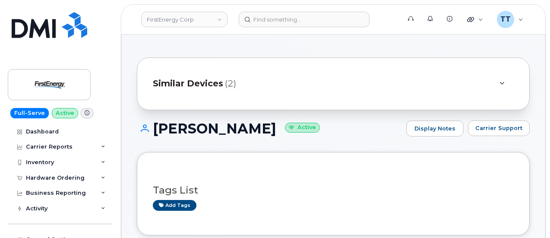
scroll to position [86, 0]
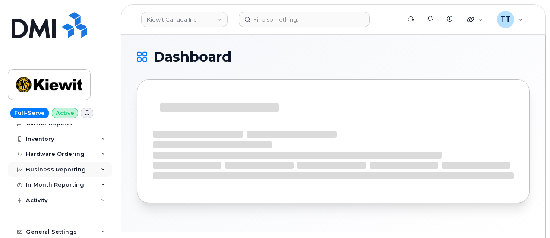
scroll to position [43, 0]
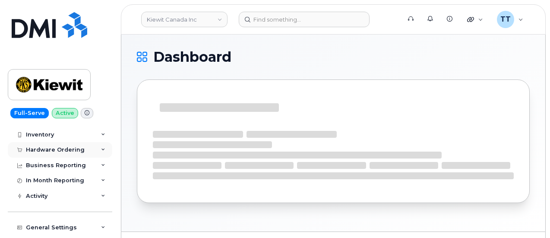
click at [72, 150] on div "Hardware Ordering" at bounding box center [55, 149] width 59 height 7
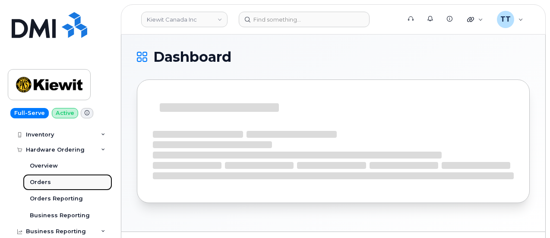
click at [72, 183] on link "Orders" at bounding box center [67, 182] width 89 height 16
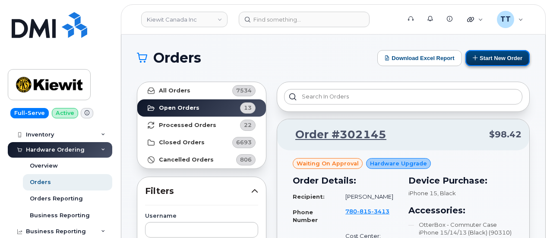
click at [496, 58] on button "Start New Order" at bounding box center [497, 58] width 64 height 16
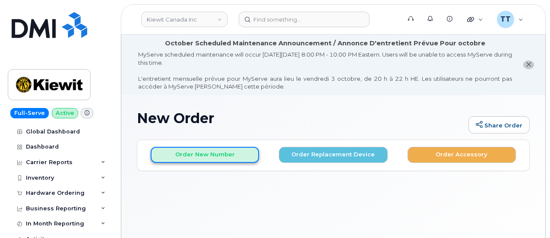
click at [202, 157] on button "Order New Number" at bounding box center [205, 155] width 108 height 16
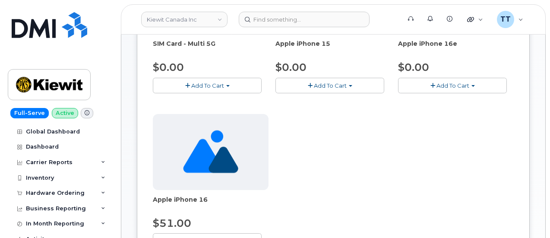
scroll to position [237, 0]
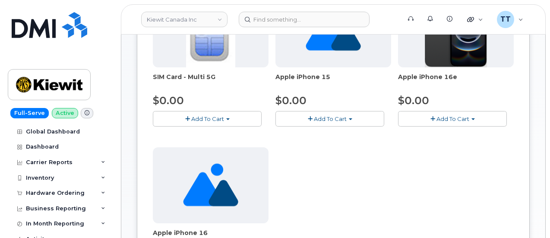
click at [314, 115] on span "Add To Cart" at bounding box center [330, 118] width 33 height 7
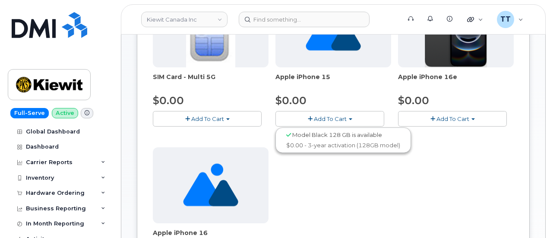
click at [292, 133] on span "Model Black 128 GB is available" at bounding box center [337, 134] width 90 height 7
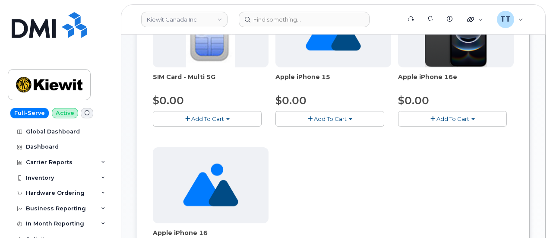
click at [314, 117] on span "Add To Cart" at bounding box center [330, 118] width 33 height 7
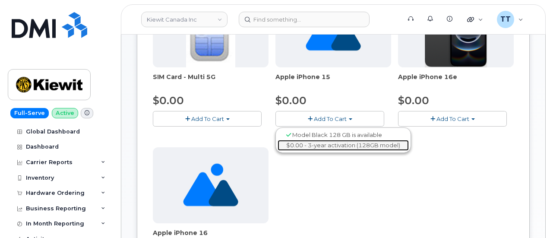
click at [280, 144] on link "$0.00 - 3-year activation (128GB model)" at bounding box center [342, 145] width 131 height 11
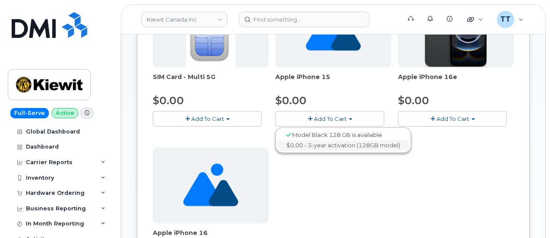
scroll to position [117, 0]
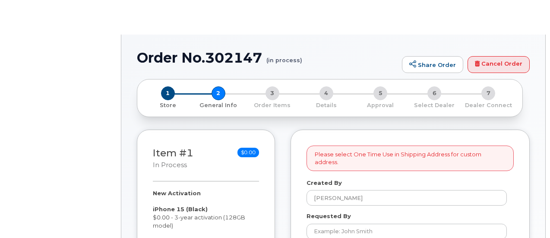
select select
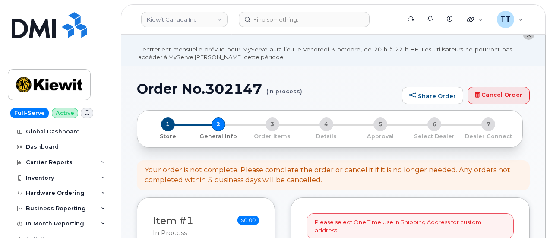
scroll to position [43, 0]
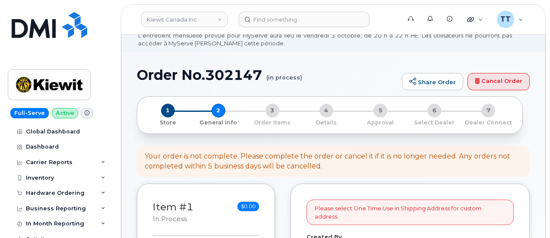
click at [198, 74] on h1 "Order No.302147 (in process)" at bounding box center [267, 74] width 261 height 15
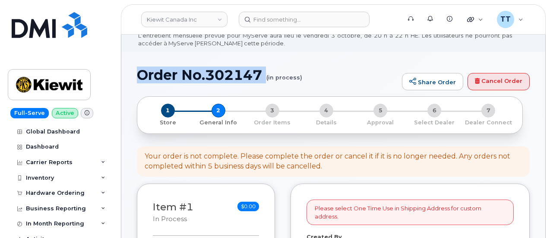
click at [198, 74] on h1 "Order No.302147 (in process)" at bounding box center [267, 74] width 261 height 15
copy h1 "Order No.302147"
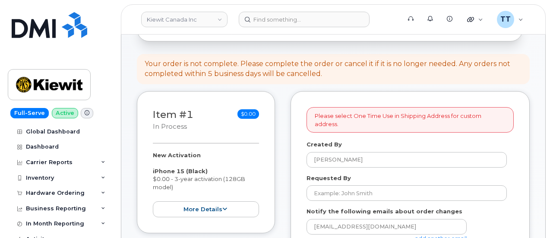
scroll to position [216, 0]
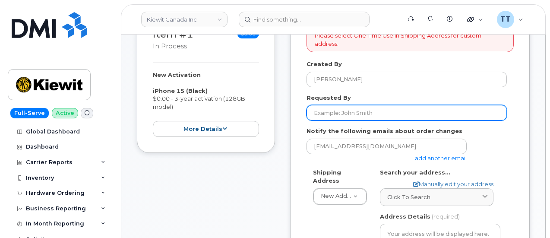
click at [367, 105] on input "Requested By" at bounding box center [406, 113] width 200 height 16
click at [364, 105] on input "Requested By" at bounding box center [406, 113] width 200 height 16
paste input "[PERSON_NAME]"
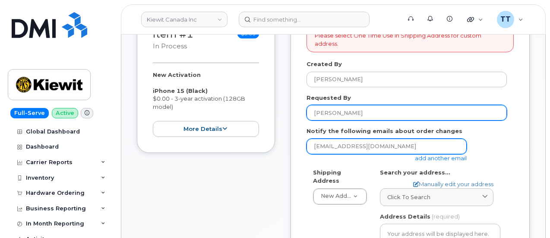
type input "[PERSON_NAME]"
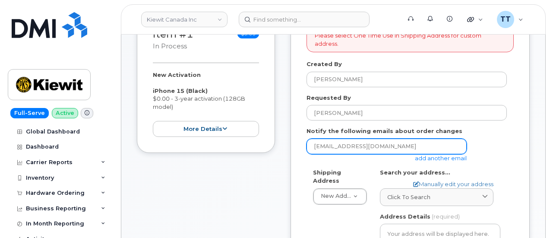
click at [368, 138] on input "[EMAIL_ADDRESS][DOMAIN_NAME]" at bounding box center [386, 146] width 160 height 16
click at [369, 139] on input "email" at bounding box center [386, 146] width 160 height 16
drag, startPoint x: 369, startPoint y: 139, endPoint x: 374, endPoint y: 144, distance: 6.1
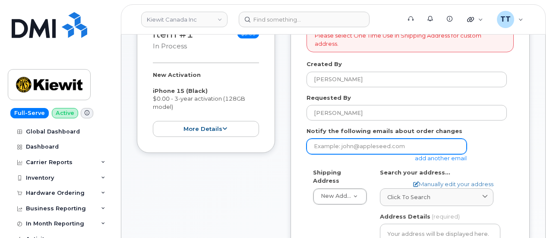
click at [346, 139] on input "email" at bounding box center [386, 146] width 160 height 16
paste input "CPALUMBO@MCNALLYCORP.COM"
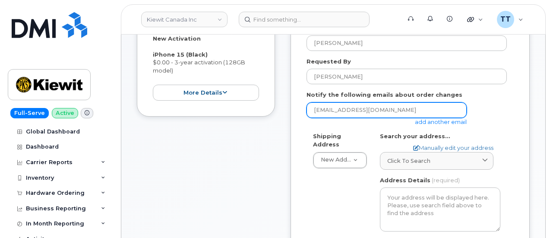
scroll to position [302, 0]
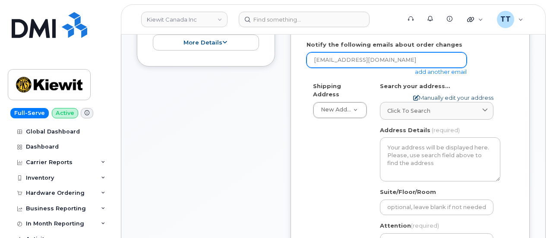
type input "CPALUMBO@MCNALLYCORP.COM"
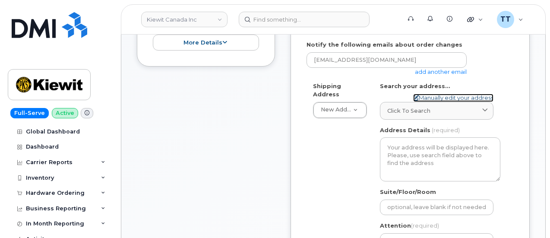
click at [439, 94] on link "Manually edit your address" at bounding box center [453, 98] width 80 height 8
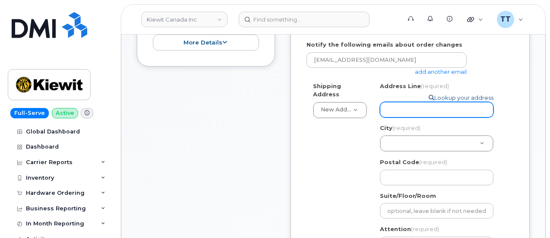
click at [449, 102] on input "Address Line (required)" at bounding box center [436, 110] width 113 height 16
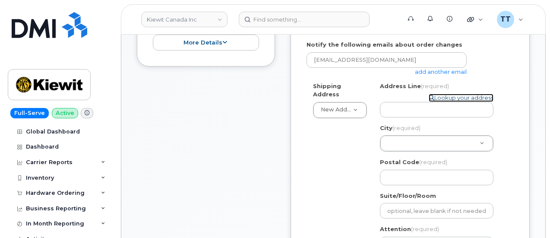
click at [449, 94] on link "Lookup your address" at bounding box center [460, 98] width 65 height 8
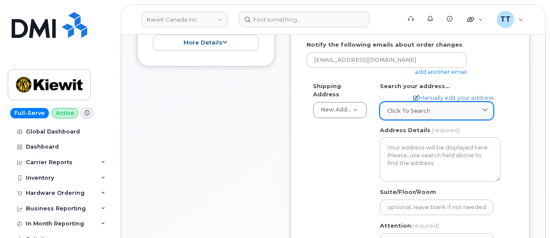
click at [444, 102] on link "Click to search" at bounding box center [436, 111] width 113 height 18
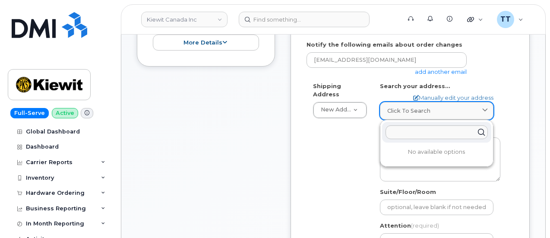
drag, startPoint x: 451, startPoint y: 84, endPoint x: 448, endPoint y: 93, distance: 9.7
click at [451, 84] on div "Search your address... Manually edit your address Click to search No available …" at bounding box center [440, 100] width 120 height 37
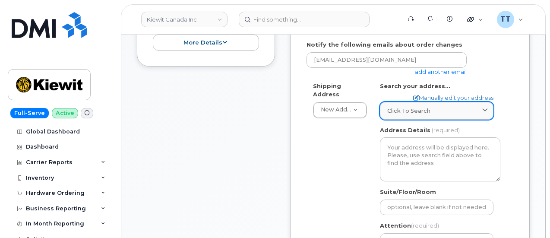
drag, startPoint x: 441, startPoint y: 111, endPoint x: 443, endPoint y: 104, distance: 7.4
click at [441, 111] on div "AB Search your address... Manually edit your address Click to search No availab…" at bounding box center [439, 185] width 133 height 206
click at [443, 107] on div "Click to search" at bounding box center [436, 111] width 99 height 8
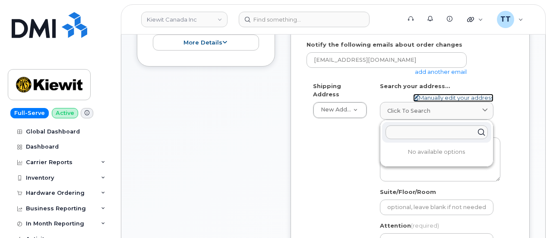
click at [447, 94] on link "Manually edit your address" at bounding box center [453, 98] width 80 height 8
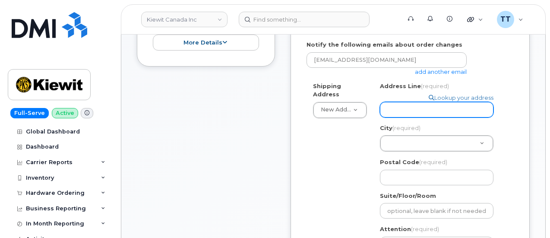
click at [434, 105] on input "Address Line (required)" at bounding box center [436, 110] width 113 height 16
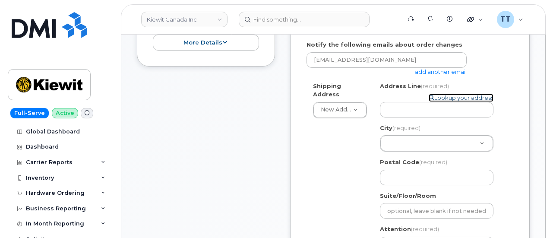
click at [458, 94] on link "Lookup your address" at bounding box center [460, 98] width 65 height 8
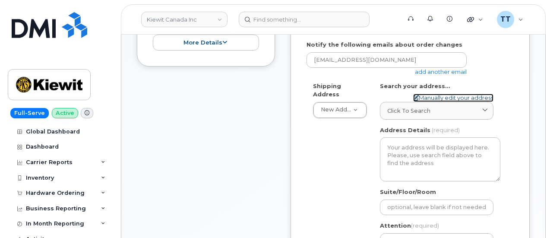
drag, startPoint x: 433, startPoint y: 90, endPoint x: 426, endPoint y: 98, distance: 10.7
click at [433, 94] on link "Manually edit your address" at bounding box center [453, 98] width 80 height 8
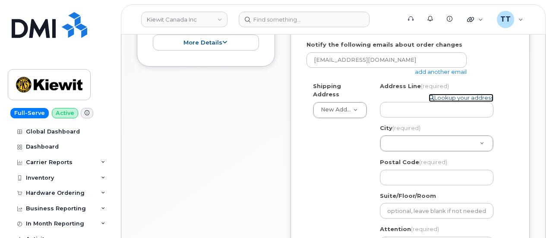
click at [443, 94] on link "Lookup your address" at bounding box center [460, 98] width 65 height 8
select select
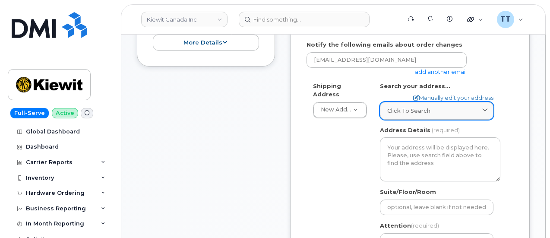
click at [431, 107] on div "Click to search" at bounding box center [436, 111] width 99 height 8
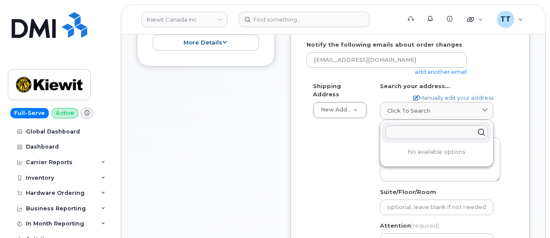
paste input "[STREET_ADDRESS][PERSON_NAME][PERSON_NAME]"
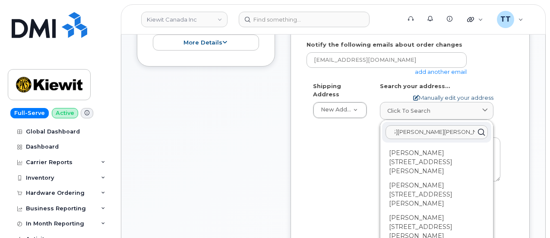
type input "[STREET_ADDRESS][PERSON_NAME][PERSON_NAME]"
click at [429, 94] on link "Manually edit your address" at bounding box center [453, 98] width 80 height 8
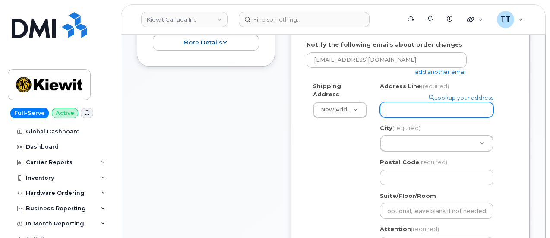
paste input "[STREET_ADDRESS][PERSON_NAME][PERSON_NAME]"
select select
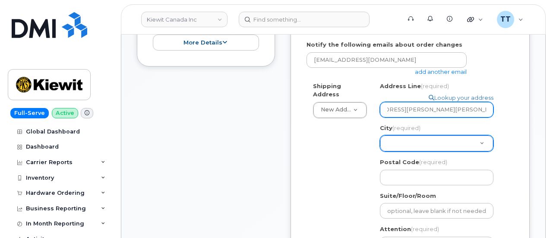
type input "[STREET_ADDRESS][PERSON_NAME][PERSON_NAME]"
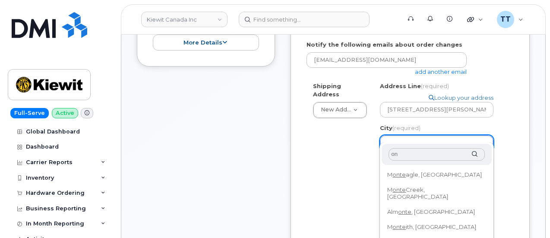
scroll to position [0, 0]
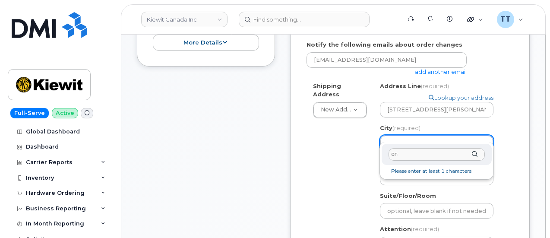
type input "o"
type input "j"
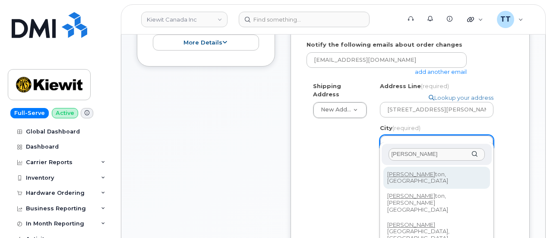
type input "hamil"
select select
type input "4142"
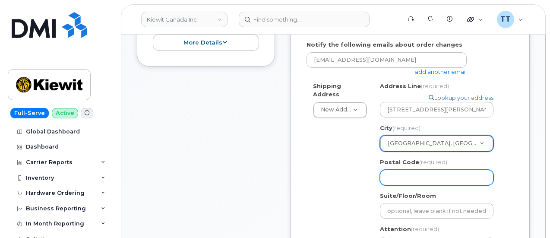
click at [421, 170] on input "Postal Code (required)" at bounding box center [436, 178] width 113 height 16
click at [416, 170] on input "Postal Code (required)" at bounding box center [436, 178] width 113 height 16
select select
type input "L"
select select
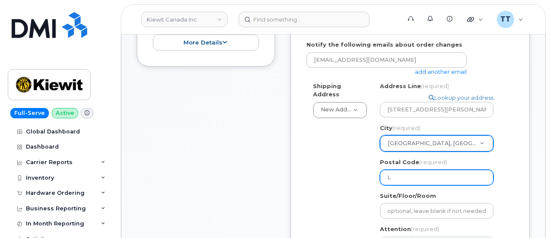
type input "L8"
select select
type input "L8H"
select select
type input "L8H2"
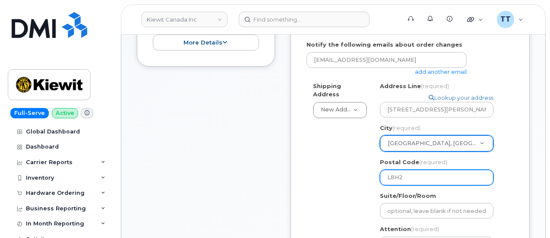
select select
type input "L8H2Y"
select select
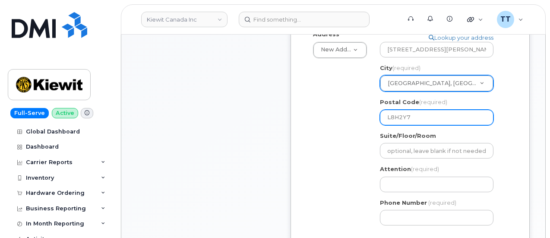
scroll to position [388, 0]
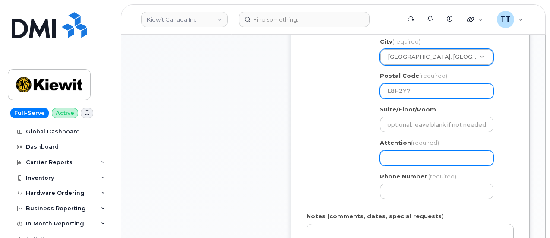
type input "L8H2Y7"
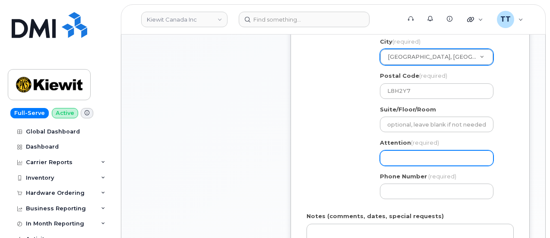
click at [406, 153] on input "Attention (required)" at bounding box center [436, 158] width 113 height 16
click at [436, 152] on input "Attention (required)" at bounding box center [436, 158] width 113 height 16
paste input "CS0806370"
select select
type input "CS0806370"
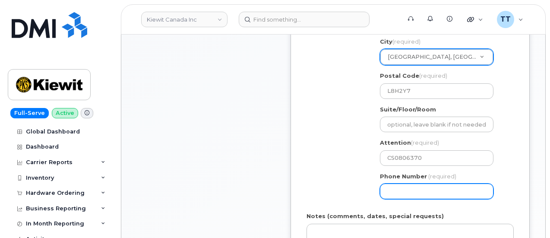
click at [399, 183] on input "Phone Number" at bounding box center [436, 191] width 113 height 16
paste input "9059711753"
click at [413, 183] on input "Phone Number" at bounding box center [436, 191] width 113 height 16
select select
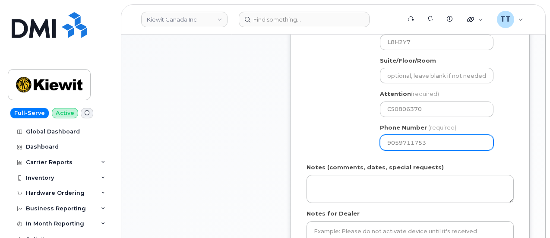
scroll to position [518, 0]
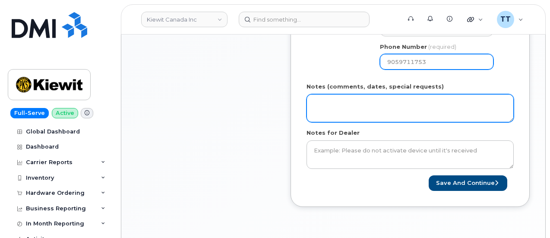
type input "9059711753"
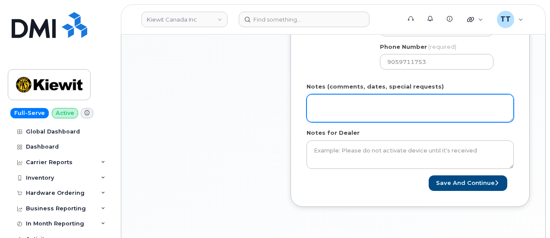
click at [383, 95] on textarea "Notes (comments, dates, special requests)" at bounding box center [409, 108] width 207 height 28
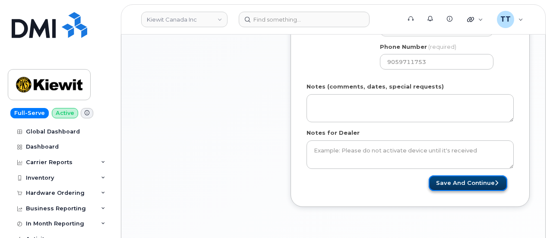
click at [454, 176] on button "Save and Continue" at bounding box center [467, 183] width 79 height 16
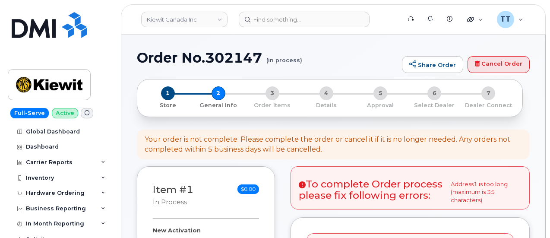
select select
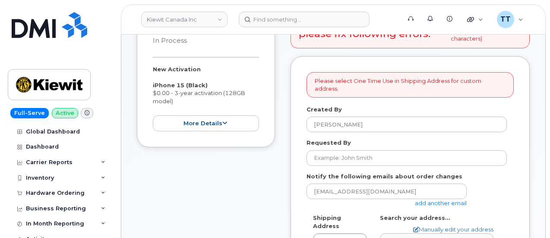
scroll to position [259, 0]
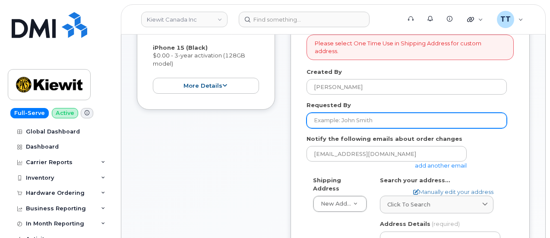
click at [363, 122] on input "Requested By" at bounding box center [406, 121] width 200 height 16
click at [350, 122] on input "Requested By" at bounding box center [406, 121] width 200 height 16
paste input "[PERSON_NAME]"
type input "[PERSON_NAME]"
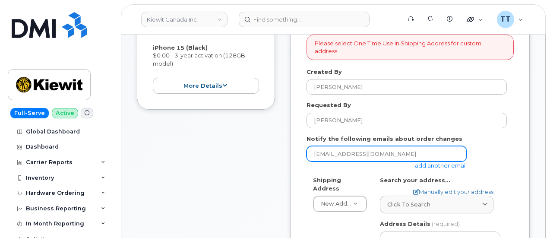
click at [338, 154] on input "[EMAIL_ADDRESS][DOMAIN_NAME]" at bounding box center [386, 154] width 160 height 16
click at [338, 154] on input "email" at bounding box center [386, 154] width 160 height 16
paste input "[PERSON_NAME][EMAIL_ADDRESS][PERSON_NAME][DOMAIN_NAME]"
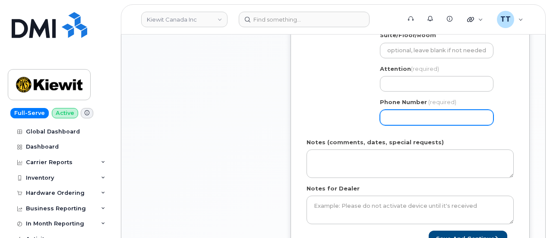
scroll to position [518, 0]
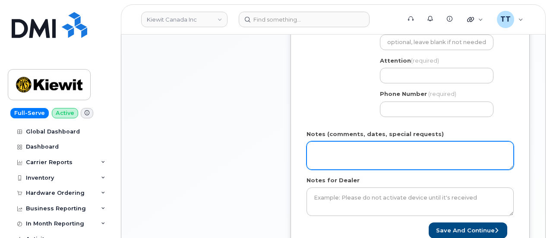
type input "[PERSON_NAME][EMAIL_ADDRESS][PERSON_NAME][DOMAIN_NAME]"
click at [387, 155] on textarea "Notes (comments, dates, special requests)" at bounding box center [409, 155] width 207 height 28
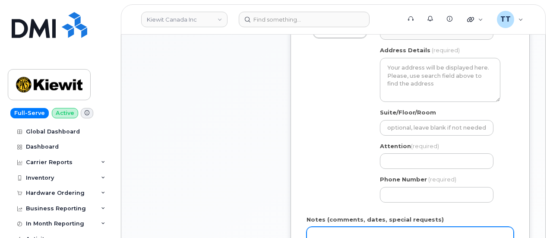
scroll to position [431, 0]
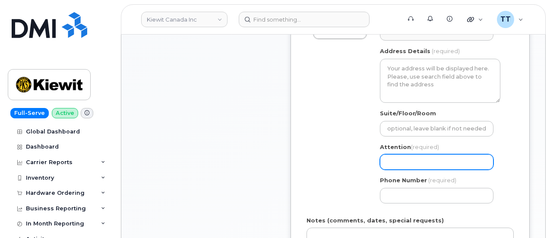
click at [416, 166] on input "Attention (required)" at bounding box center [436, 162] width 113 height 16
type input "CS0806370"
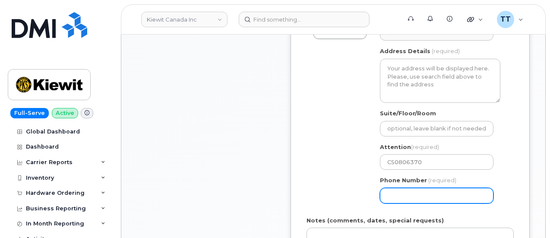
click at [423, 200] on input "Phone Number" at bounding box center [436, 196] width 113 height 16
click at [424, 196] on input "Phone Number" at bounding box center [436, 196] width 113 height 16
click at [434, 198] on input "Phone Number" at bounding box center [436, 196] width 113 height 16
paste input "9059711753"
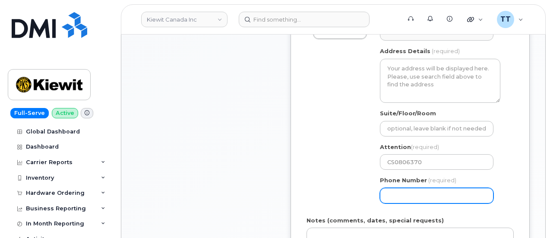
click at [416, 198] on input "Phone Number" at bounding box center [436, 196] width 113 height 16
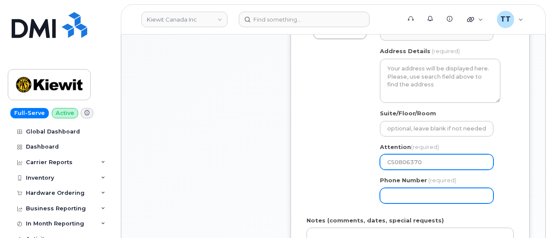
select select
type input "9059711753"
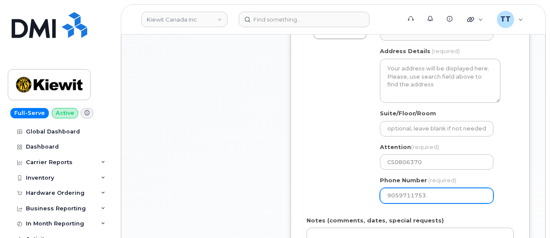
select select
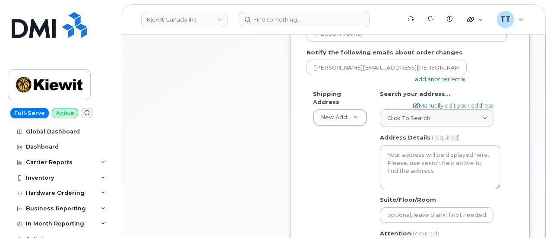
scroll to position [259, 0]
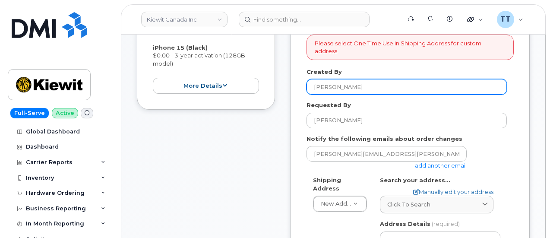
type input "9059711752"
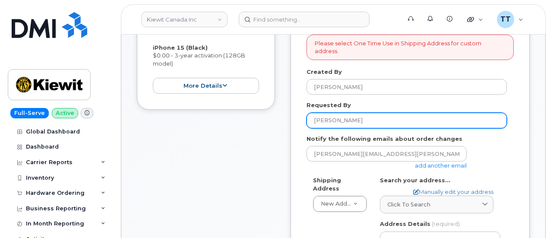
click at [356, 125] on input "[PERSON_NAME]" at bounding box center [406, 121] width 200 height 16
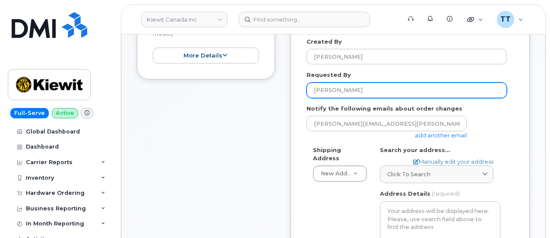
scroll to position [302, 0]
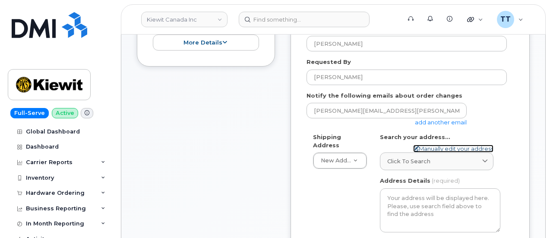
click at [456, 149] on link "Manually edit your address" at bounding box center [453, 149] width 80 height 8
select select
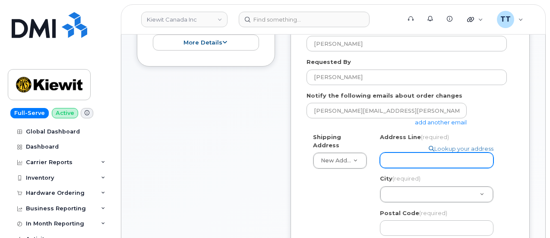
click at [418, 163] on input "Address Line (required)" at bounding box center [436, 160] width 113 height 16
type input "[STREET_ADDRESS][PERSON_NAME][PERSON_NAME]"
select select
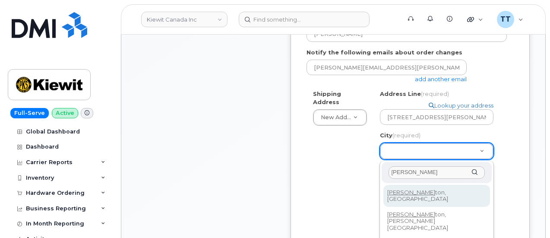
type input "[PERSON_NAME]"
select select
type input "4142"
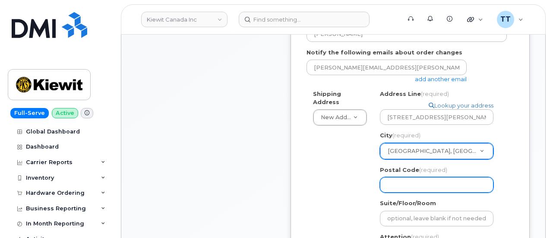
click at [415, 189] on input "Postal Code (required)" at bounding box center [436, 185] width 113 height 16
type input "L8H2Y7"
select select
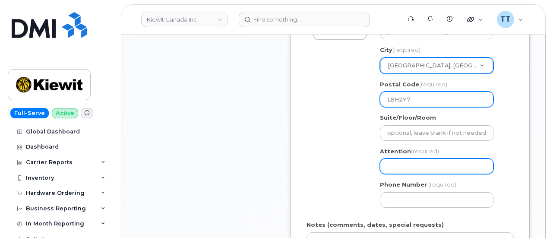
scroll to position [431, 0]
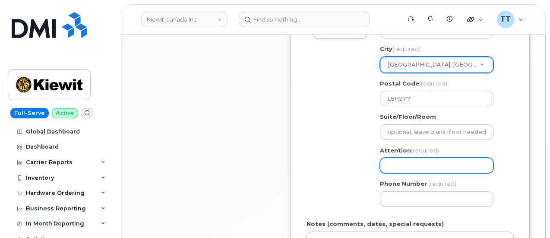
click at [419, 169] on input "Attention (required)" at bounding box center [436, 165] width 113 height 16
type input "CS0806370"
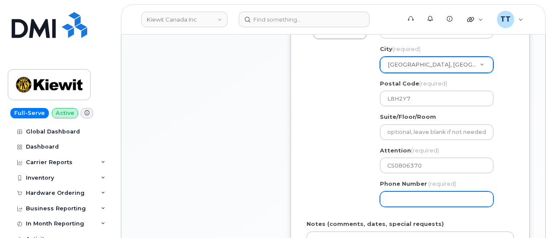
click at [424, 197] on input "Phone Number" at bounding box center [436, 199] width 113 height 16
click at [427, 202] on input "Phone Number" at bounding box center [436, 199] width 113 height 16
click at [409, 199] on input "Phone Number" at bounding box center [436, 199] width 113 height 16
paste input "9059711753"
click at [413, 202] on input "Phone Number" at bounding box center [436, 199] width 113 height 16
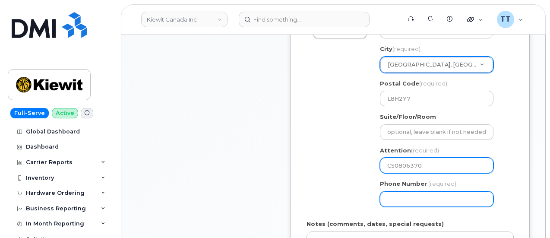
select select
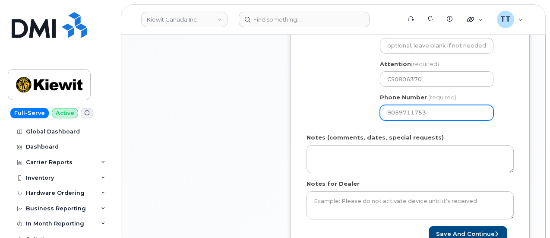
scroll to position [561, 0]
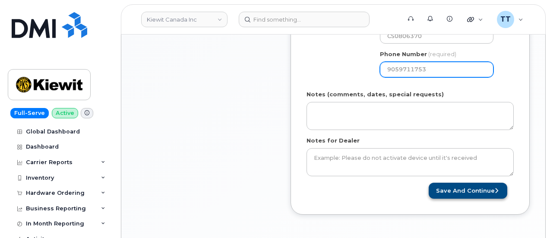
type input "9059711753"
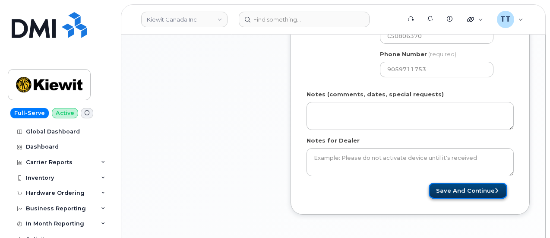
click at [456, 189] on button "Save and Continue" at bounding box center [467, 191] width 79 height 16
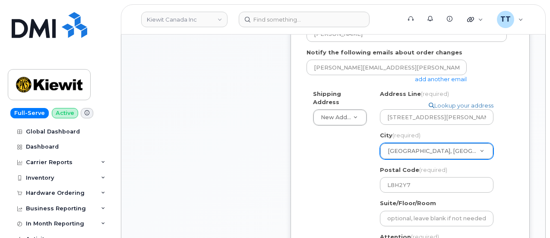
scroll to position [173, 0]
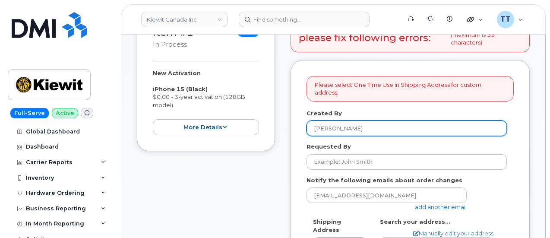
scroll to position [302, 0]
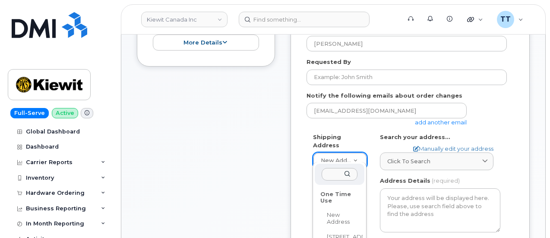
click at [335, 195] on div "One Time Use" at bounding box center [339, 197] width 44 height 20
click at [336, 200] on div "One Time Use" at bounding box center [339, 197] width 44 height 20
click at [330, 196] on div "One Time Use" at bounding box center [339, 197] width 44 height 20
click at [330, 195] on div "One Time Use" at bounding box center [339, 197] width 44 height 20
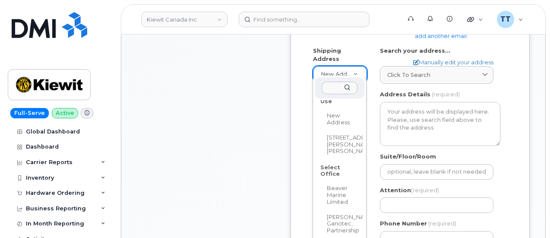
scroll to position [0, 0]
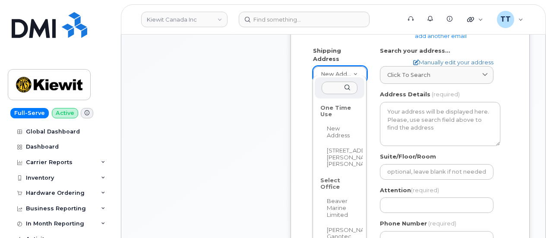
click at [329, 107] on div "One Time Use" at bounding box center [339, 111] width 44 height 20
select select "[STREET_ADDRESS][PERSON_NAME][PERSON_NAME]"
type input "[STREET_ADDRESS][PERSON_NAME][PERSON_NAME]"
type input "4142"
type input "L8H2Y7"
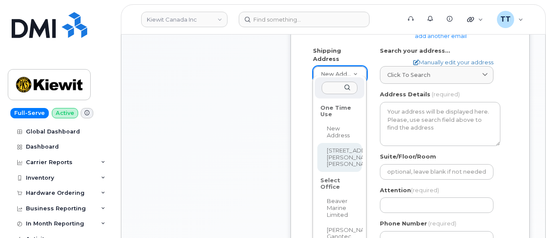
type input "CS0806370"
type input "9059711753"
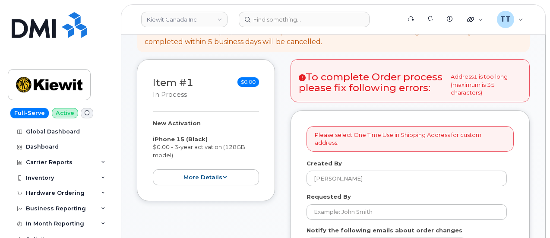
scroll to position [259, 0]
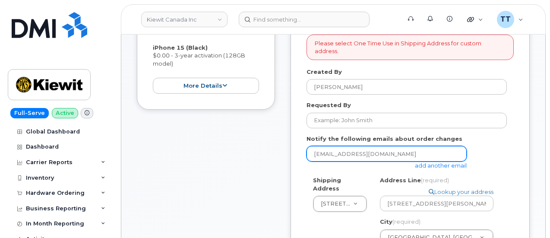
click at [378, 156] on input "[EMAIL_ADDRESS][DOMAIN_NAME]" at bounding box center [386, 154] width 160 height 16
click at [384, 157] on input "email" at bounding box center [386, 154] width 160 height 16
type input "JOHN.HARP@MCNALLYCORP.COM"
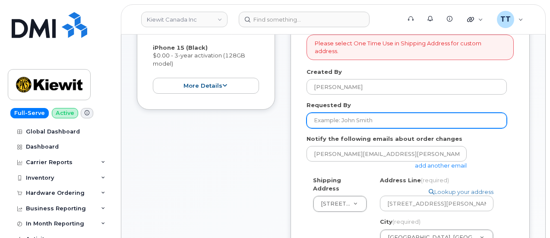
click at [367, 122] on input "Requested By" at bounding box center [406, 121] width 200 height 16
type input "John Harp"
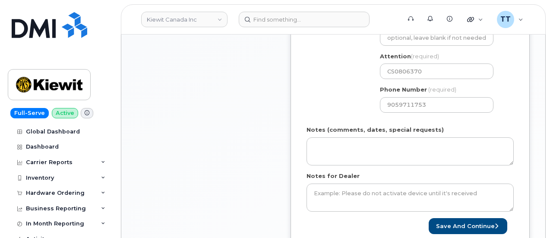
scroll to position [561, 0]
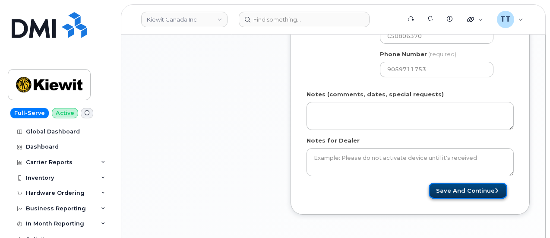
click at [456, 189] on button "Save and Continue" at bounding box center [467, 191] width 79 height 16
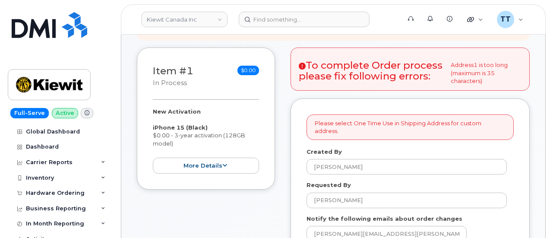
scroll to position [173, 0]
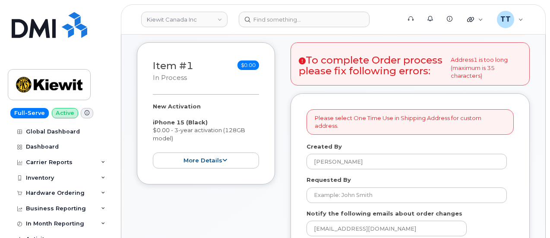
scroll to position [345, 0]
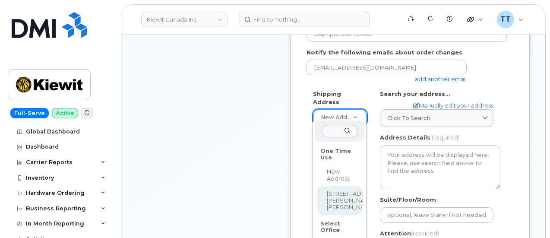
select select "[STREET_ADDRESS][PERSON_NAME][PERSON_NAME]"
type input "[STREET_ADDRESS][PERSON_NAME][PERSON_NAME]"
type input "4142"
type input "L8H2Y7"
type input "CS0806370"
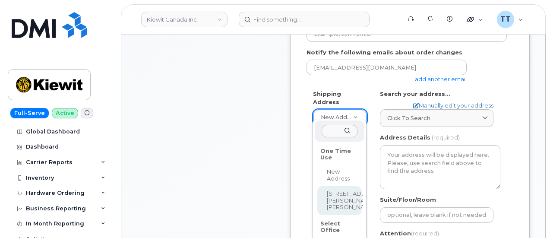
type input "9059711753"
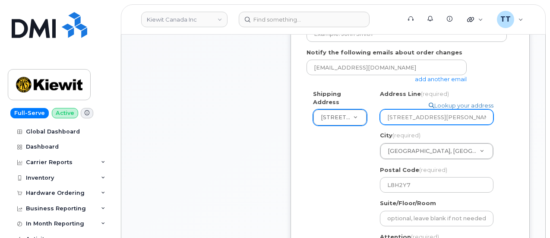
scroll to position [0, 15]
drag, startPoint x: 488, startPoint y: 119, endPoint x: 440, endPoint y: 121, distance: 47.9
click at [440, 121] on input "[STREET_ADDRESS][PERSON_NAME][PERSON_NAME]" at bounding box center [436, 117] width 113 height 16
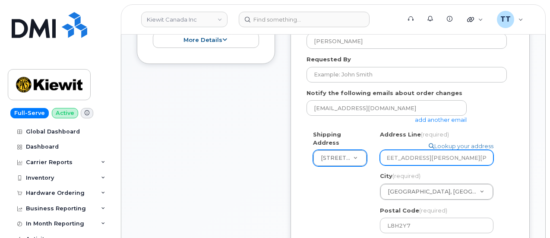
scroll to position [302, 0]
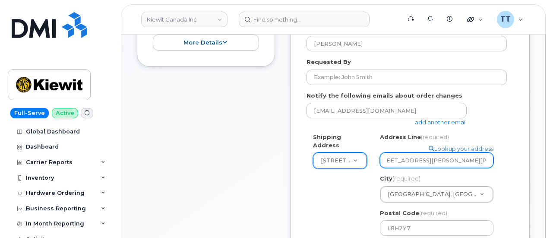
select select
type input "[STREET_ADDRESS][PERSON_NAME][PERSON_NAME]"
select select
type input "[STREET_ADDRESS][PERSON_NAME][PERSON_NAME]"
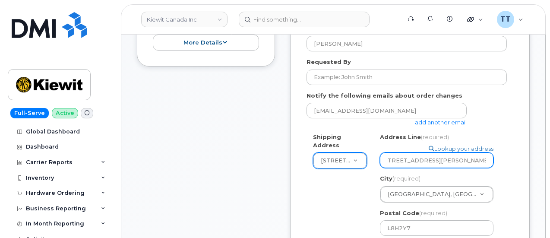
scroll to position [0, 2]
select select
type input "1855 Barton St E, Hamil 2Y7, Cana"
select select
type input "1855 Barton St E, Hamil 2Y7, Can"
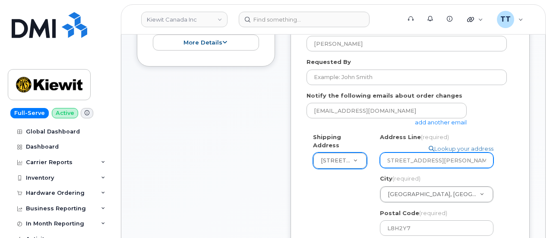
select select
type input "1855 Barton St E, Hamil 2Y7, Ca"
select select
type input "1855 Barton St E, Hamil 2Y7, C"
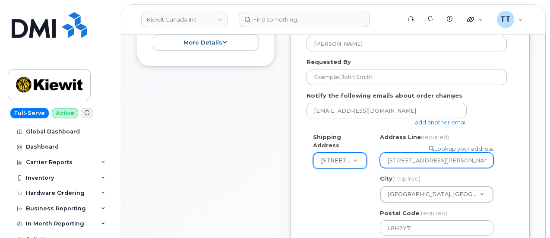
select select
type input "1855 Barton St E, Hamil 2Y7,"
select select
type input "1855 Barton St E, Hamil 2Y7"
select select
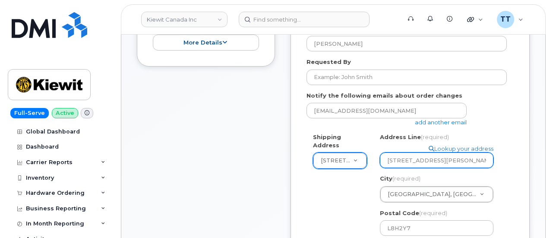
type input "1855 Barton St E, Hamil 2Y"
select select
type input "1855 Barton St E, Hamil 2"
select select
type input "1855 Barton St E, Hamil"
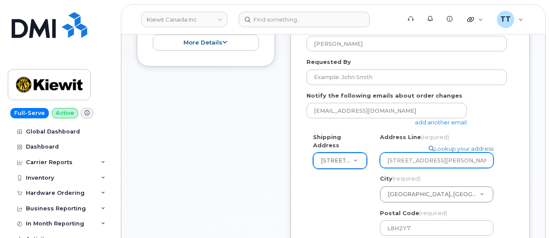
select select
type input "1855 Barton St E, Hami"
select select
type input "1855 Barton St E, Ham"
select select
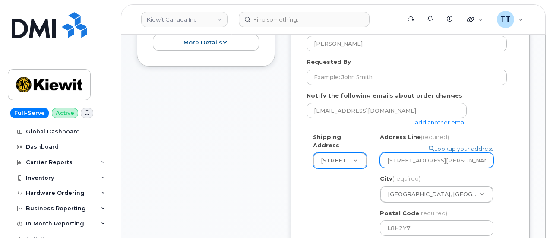
type input "1855 Barton St E, Ha"
select select
type input "1855 Barton St E, H"
select select
type input "1855 Barton St E,"
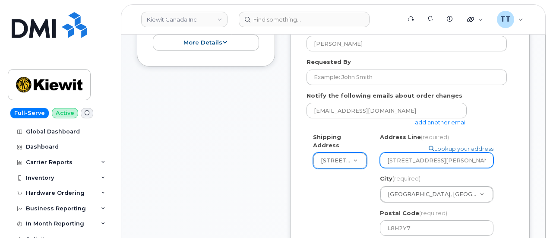
select select
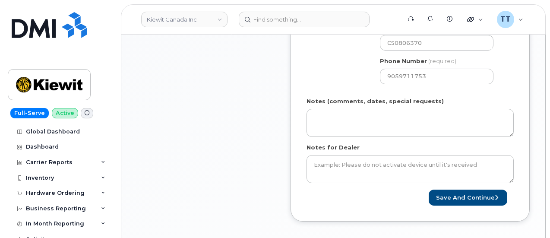
scroll to position [561, 0]
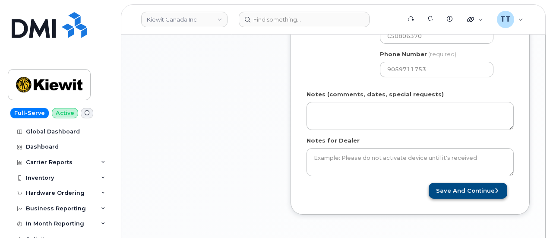
type input "1855 Barton St E"
click at [454, 191] on button "Save and Continue" at bounding box center [467, 191] width 79 height 16
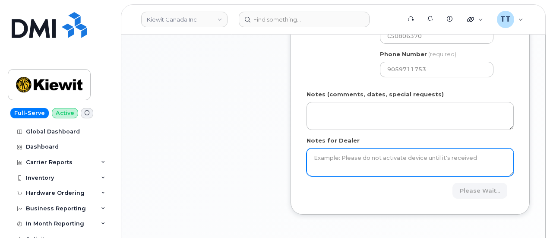
scroll to position [388, 0]
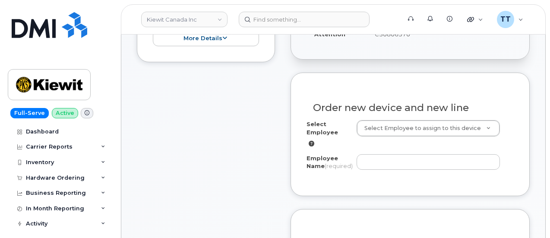
scroll to position [345, 0]
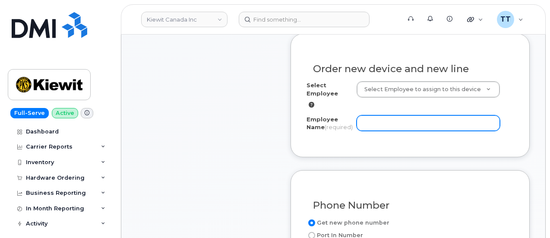
click at [394, 121] on input "Employee Name (required)" at bounding box center [427, 123] width 143 height 16
paste input "[PERSON_NAME]"
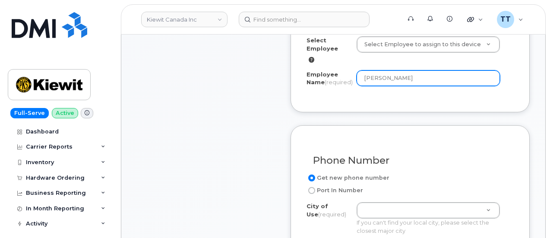
scroll to position [518, 0]
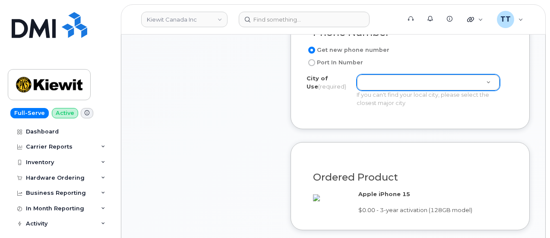
type input "[PERSON_NAME]"
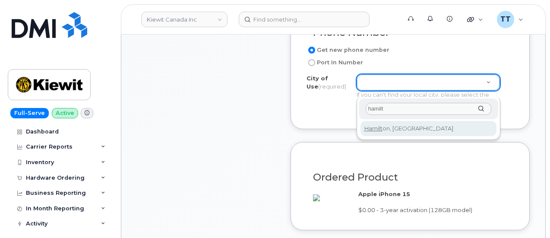
type input "hamilt"
type input "4142"
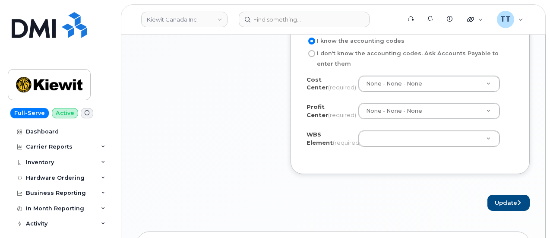
scroll to position [820, 0]
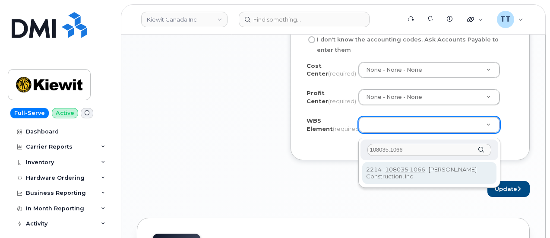
type input "108035.1066"
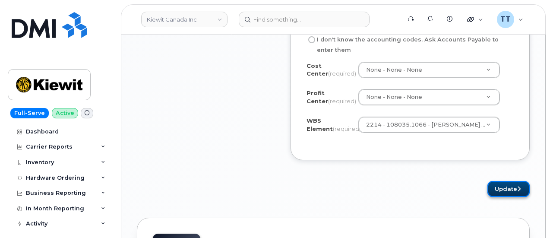
click at [496, 196] on button "Update" at bounding box center [508, 189] width 42 height 16
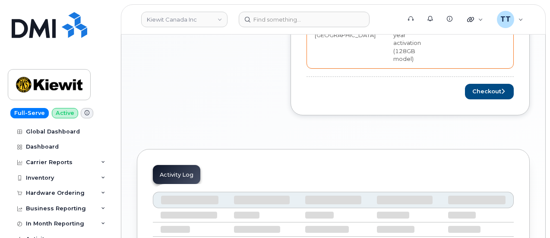
scroll to position [400, 0]
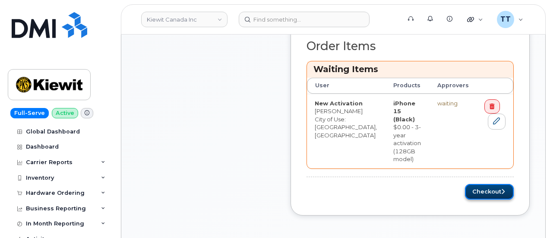
click at [481, 184] on button "Checkout" at bounding box center [489, 192] width 49 height 16
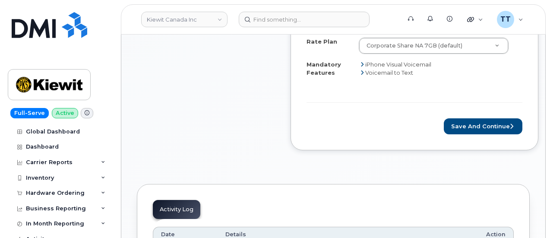
scroll to position [475, 0]
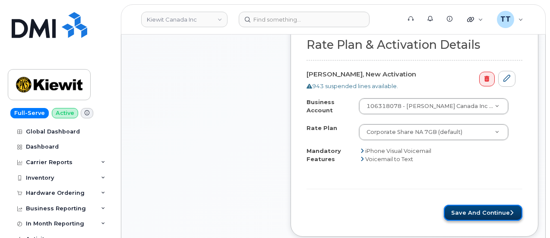
click at [459, 205] on button "Save and Continue" at bounding box center [483, 213] width 79 height 16
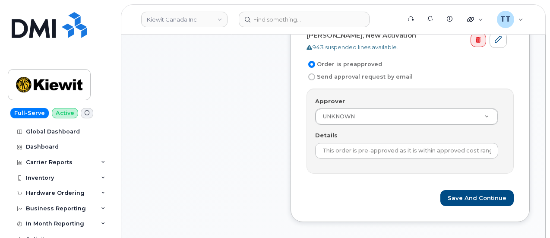
scroll to position [287, 0]
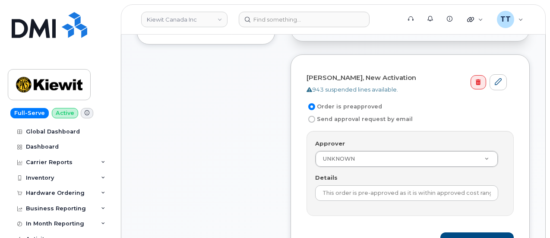
click at [307, 114] on label "Send approval request by email" at bounding box center [359, 119] width 106 height 10
click at [308, 116] on input "Send approval request by email" at bounding box center [311, 119] width 7 height 7
radio input "true"
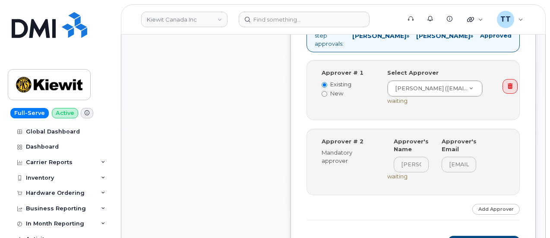
scroll to position [417, 0]
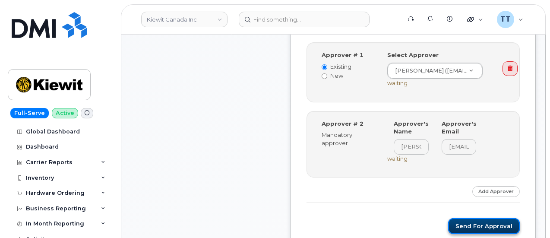
click at [477, 218] on button "Send for Approval" at bounding box center [484, 226] width 72 height 16
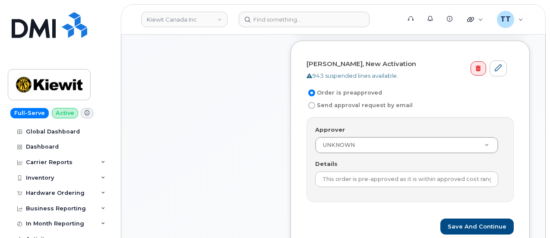
scroll to position [259, 0]
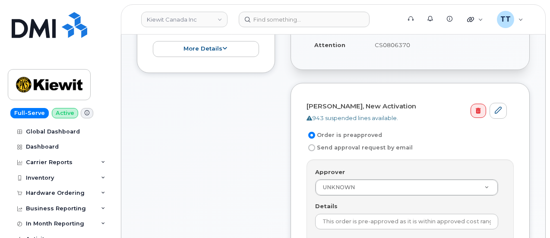
drag, startPoint x: 315, startPoint y: 144, endPoint x: 319, endPoint y: 146, distance: 5.0
click at [315, 144] on label "Send approval request by email" at bounding box center [359, 147] width 106 height 10
click at [315, 144] on input "Send approval request by email" at bounding box center [311, 147] width 7 height 7
radio input "true"
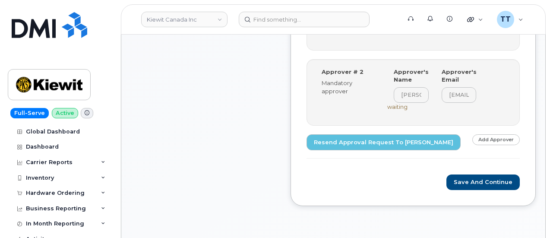
scroll to position [475, 0]
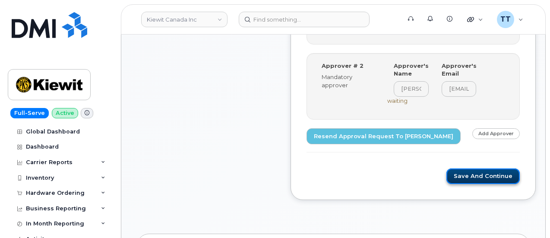
click at [463, 168] on button "Save and Continue" at bounding box center [482, 176] width 73 height 16
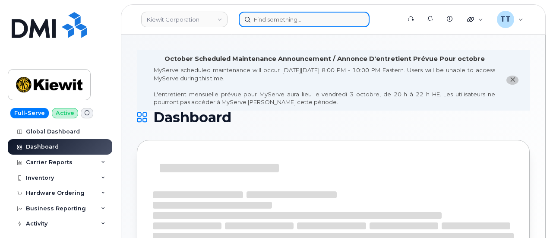
click at [308, 21] on input at bounding box center [304, 20] width 131 height 16
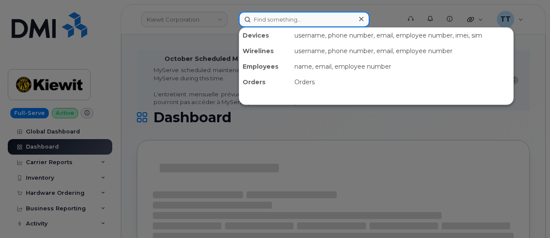
paste input "408-221-5793"
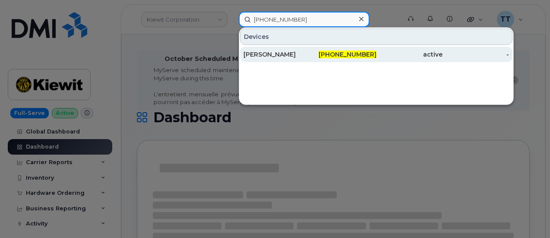
type input "408-221-5793"
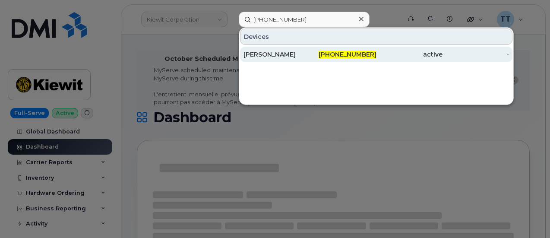
click at [295, 53] on div "RODERICK BARROGA" at bounding box center [276, 54] width 66 height 9
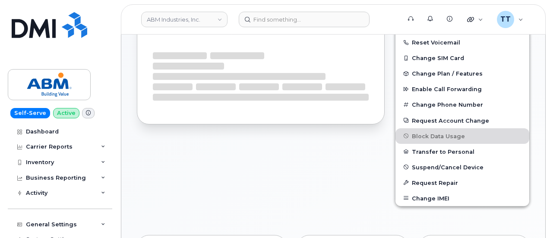
scroll to position [182, 0]
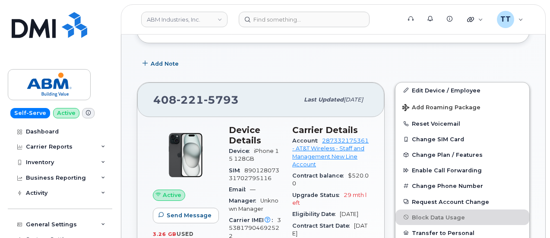
click at [534, 79] on div "Edit Device / Employee Add Roaming Package Reset Voicemail Change SIM Card Chan…" at bounding box center [462, 235] width 145 height 316
click at [200, 98] on span "221" at bounding box center [189, 99] width 27 height 13
copy span "408 221 5793"
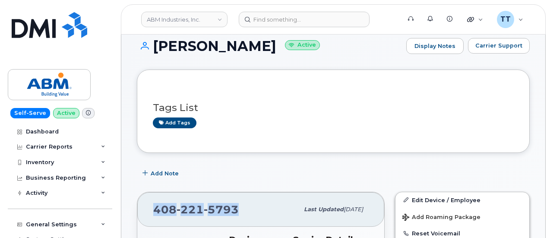
scroll to position [0, 0]
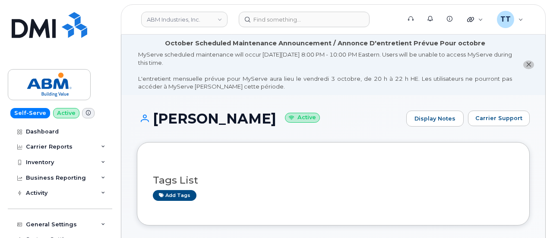
click at [205, 124] on h1 "RODERICK BARROGA Active" at bounding box center [269, 118] width 265 height 15
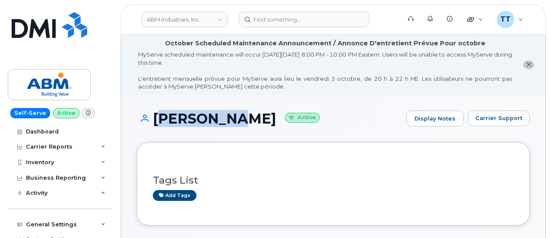
click at [205, 124] on h1 "RODERICK BARROGA Active" at bounding box center [269, 118] width 265 height 15
copy h1 "RODERICK BARROGA"
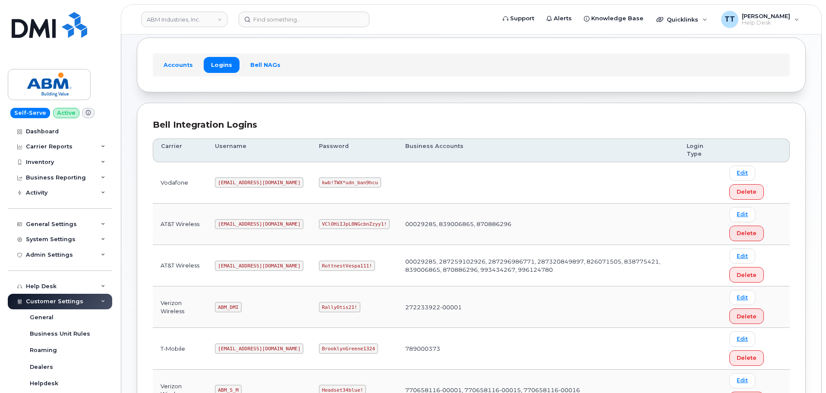
scroll to position [129, 0]
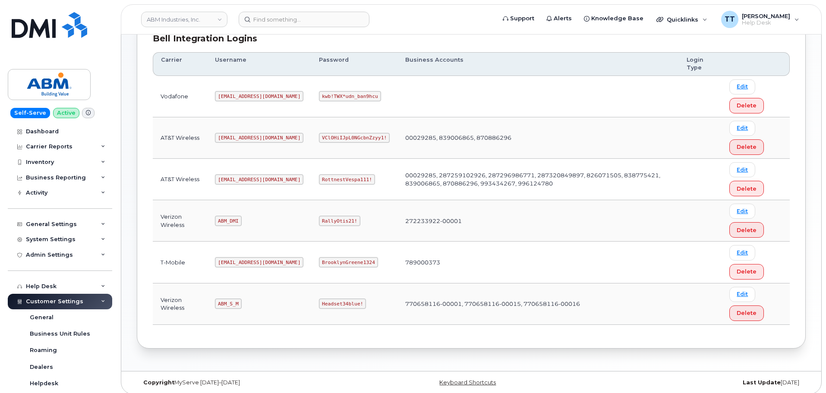
click at [228, 179] on code "[EMAIL_ADDRESS][DOMAIN_NAME]" at bounding box center [259, 179] width 88 height 10
copy code "[EMAIL_ADDRESS][DOMAIN_NAME]"
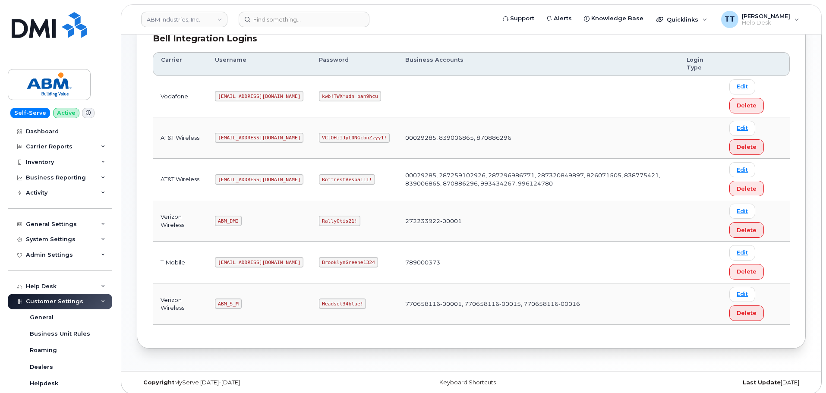
click at [319, 178] on code "RottnestVespa111!" at bounding box center [347, 179] width 56 height 10
copy code "RottnestVespa111"
click at [354, 176] on td "RottnestVespa111!" at bounding box center [354, 179] width 86 height 41
click at [319, 182] on code "RottnestVespa111!" at bounding box center [347, 179] width 56 height 10
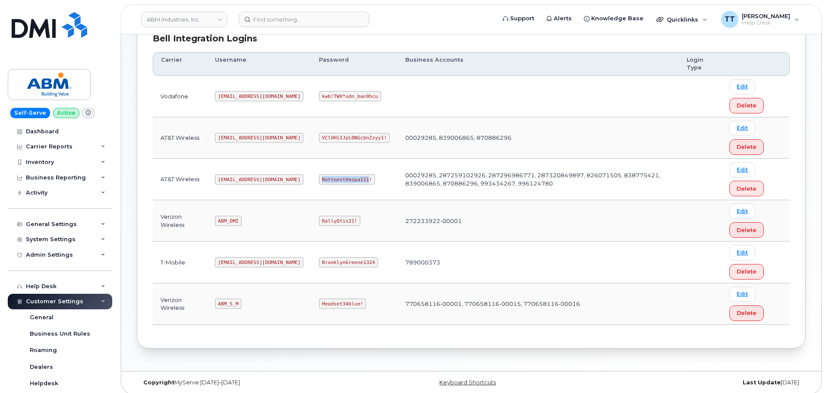
click at [319, 182] on code "RottnestVespa111!" at bounding box center [347, 179] width 56 height 10
copy code "RottnestVespa111!"
